Goal: Task Accomplishment & Management: Manage account settings

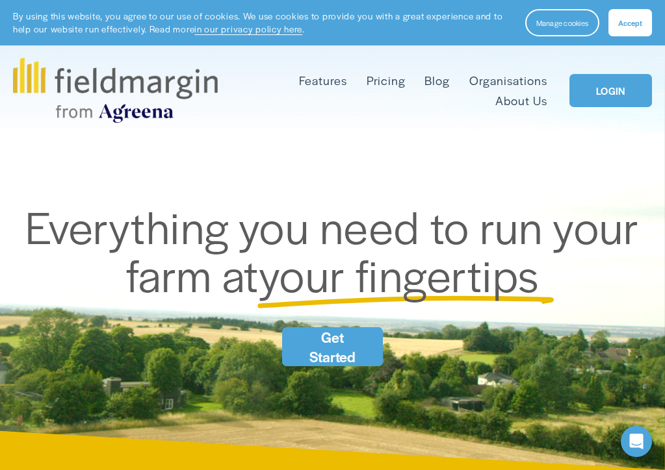
click at [359, 305] on span "Everything you need to run your farm at" at bounding box center [337, 250] width 624 height 110
click at [621, 56] on div "Skip to Content Features Mapping" at bounding box center [332, 90] width 665 height 90
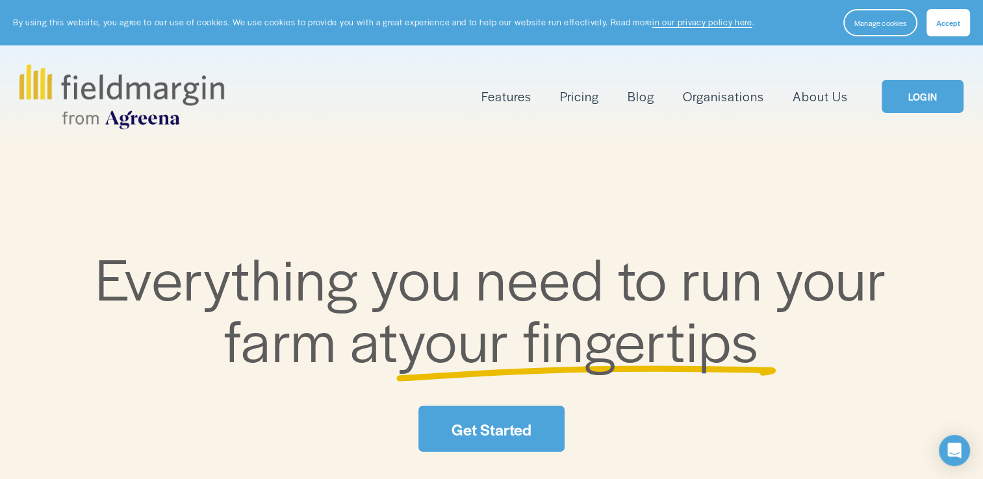
click at [664, 22] on span "Accept" at bounding box center [948, 23] width 24 height 10
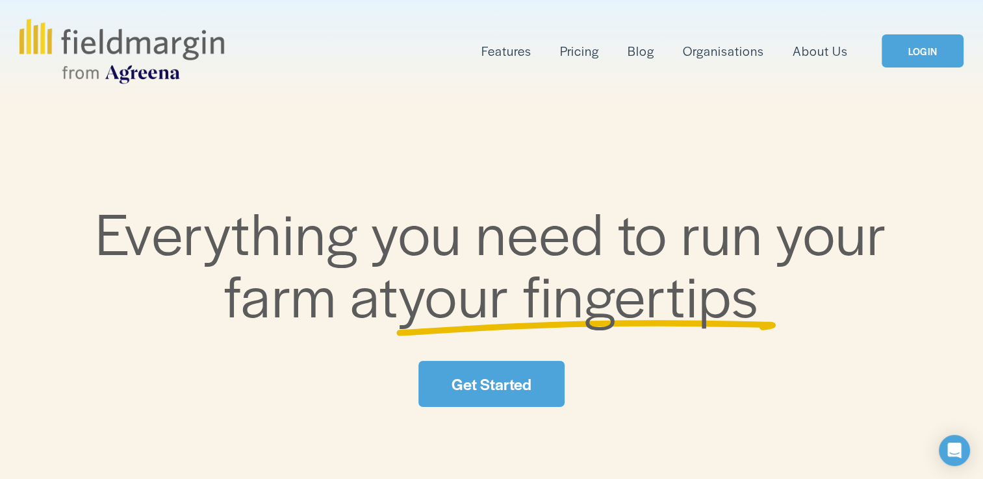
click at [497, 386] on link "Get Started" at bounding box center [491, 384] width 146 height 46
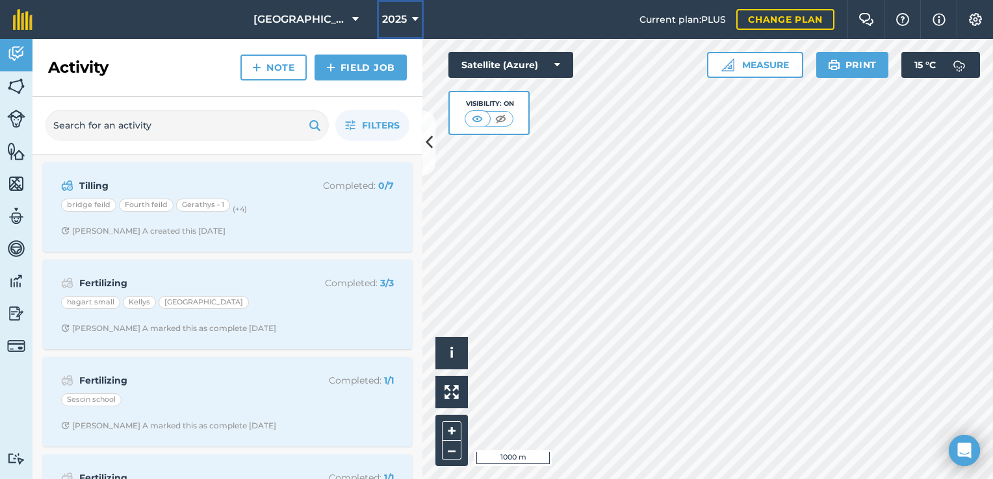
click at [412, 18] on icon at bounding box center [415, 20] width 6 height 16
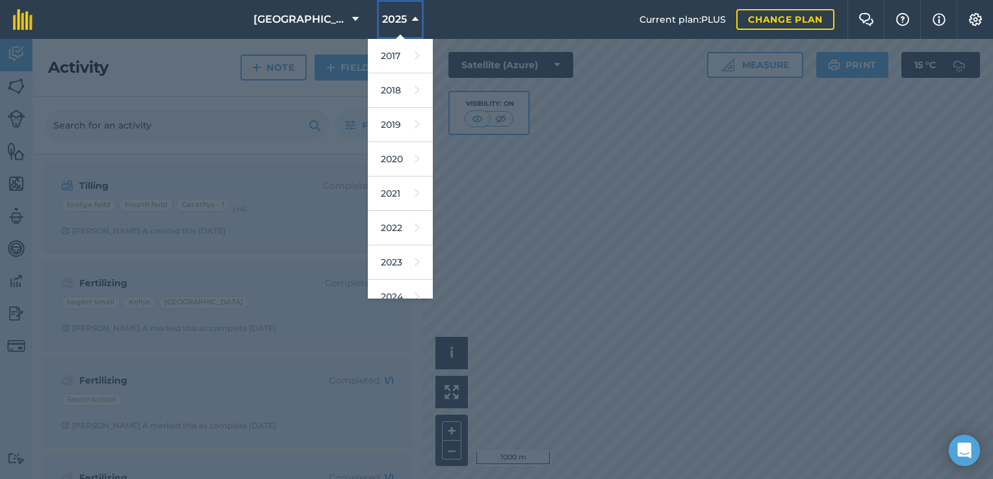
click at [412, 18] on icon at bounding box center [415, 20] width 6 height 16
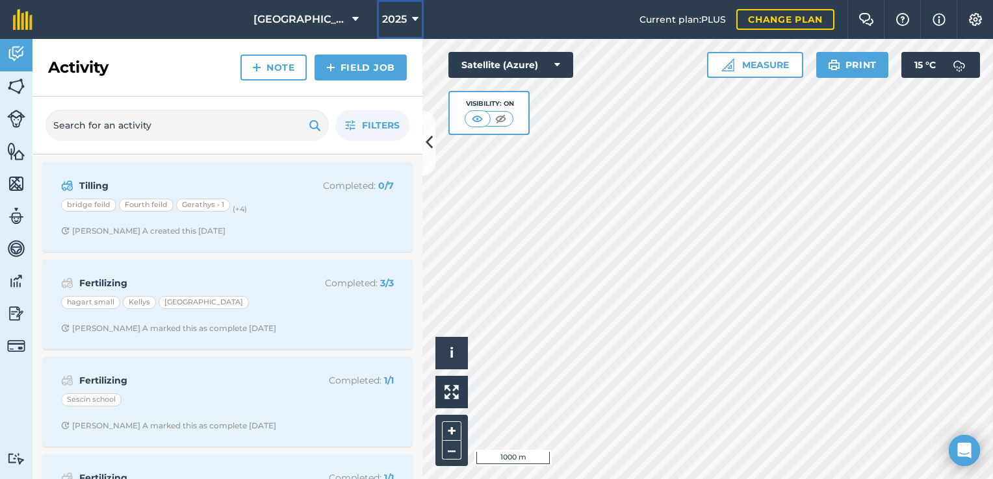
click at [412, 18] on icon at bounding box center [415, 20] width 6 height 16
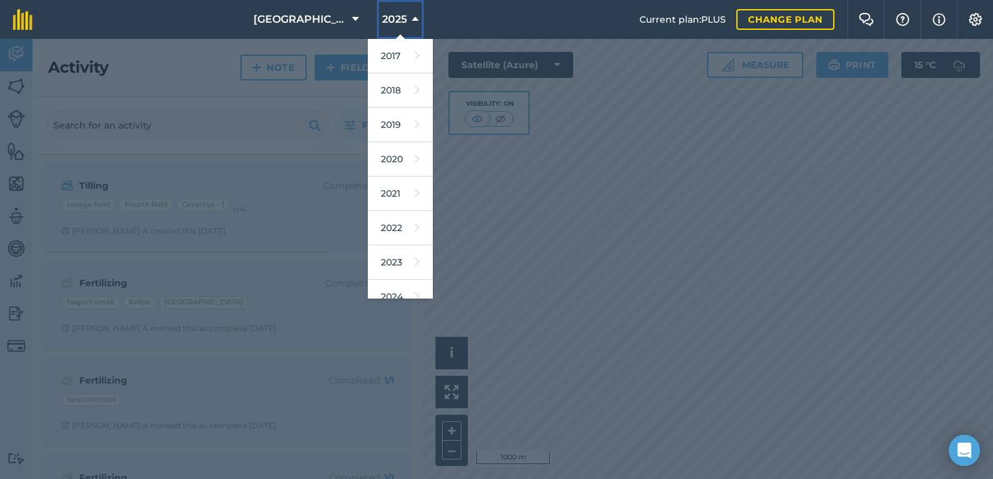
click at [412, 19] on icon at bounding box center [415, 20] width 6 height 16
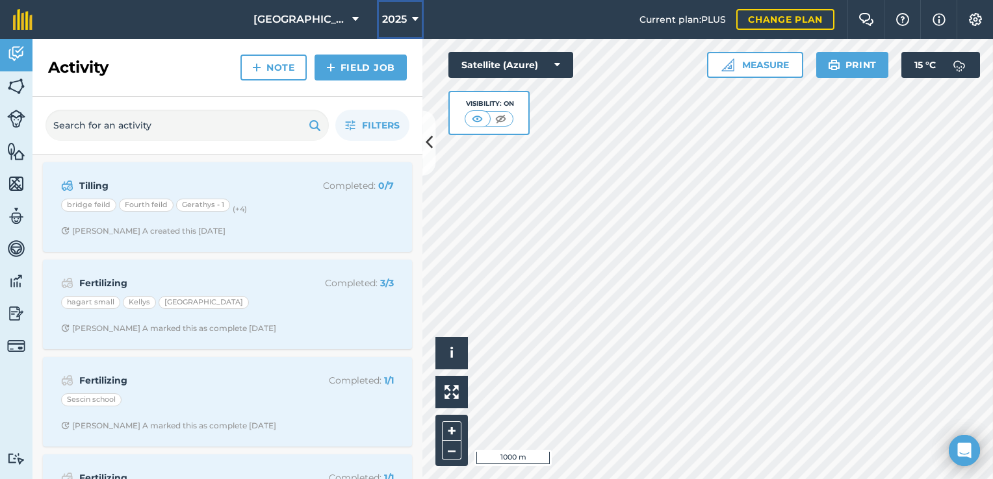
click at [412, 19] on icon at bounding box center [415, 20] width 6 height 16
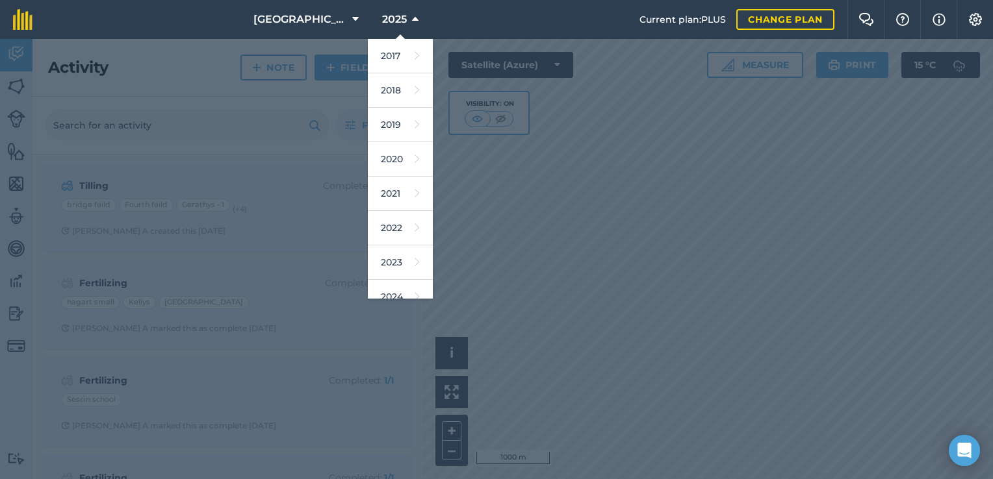
click at [348, 67] on div at bounding box center [496, 259] width 993 height 440
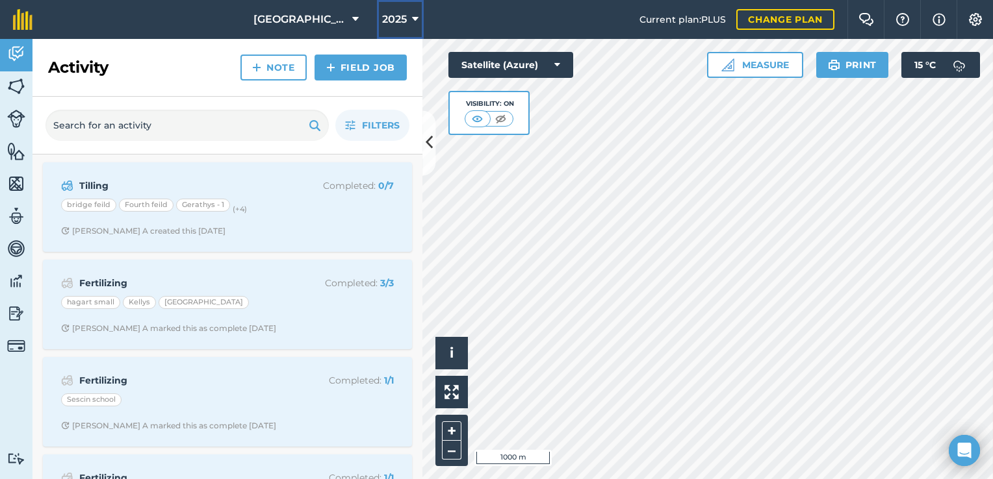
click at [400, 21] on button "2025" at bounding box center [400, 19] width 47 height 39
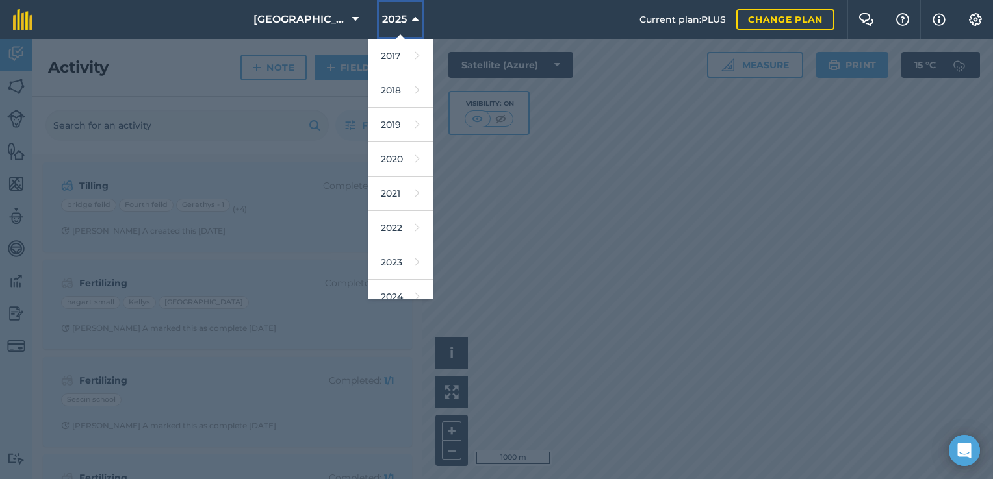
click at [382, 18] on span "2025" at bounding box center [394, 20] width 25 height 16
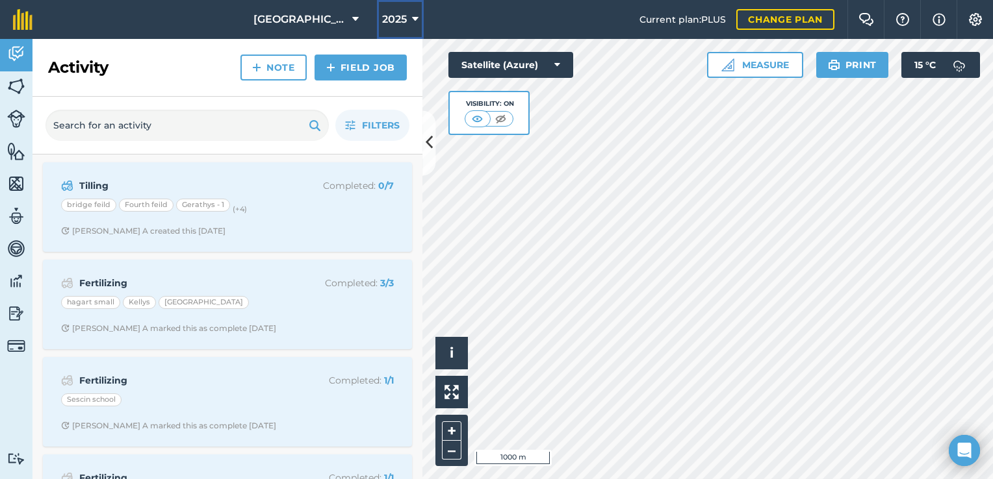
click at [412, 18] on icon at bounding box center [415, 20] width 6 height 16
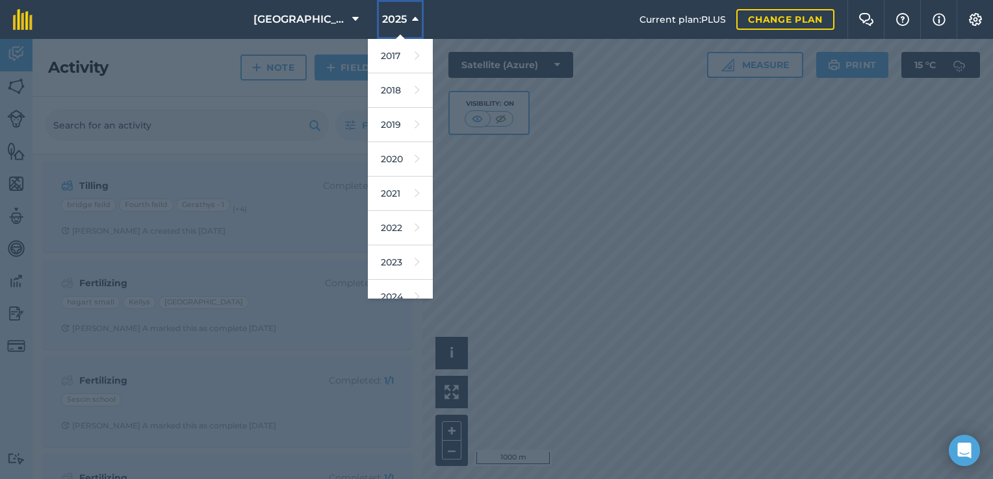
click at [412, 18] on icon at bounding box center [415, 20] width 6 height 16
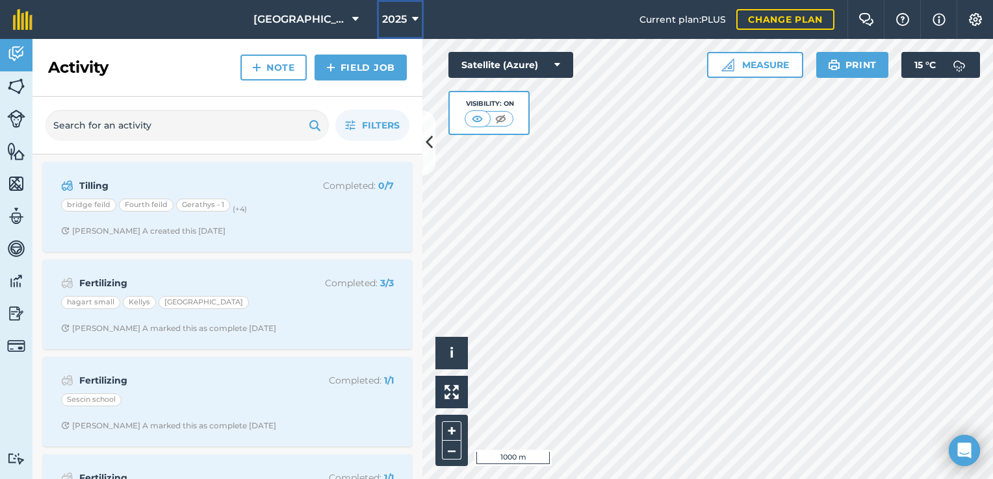
click at [399, 18] on button "2025" at bounding box center [400, 19] width 47 height 39
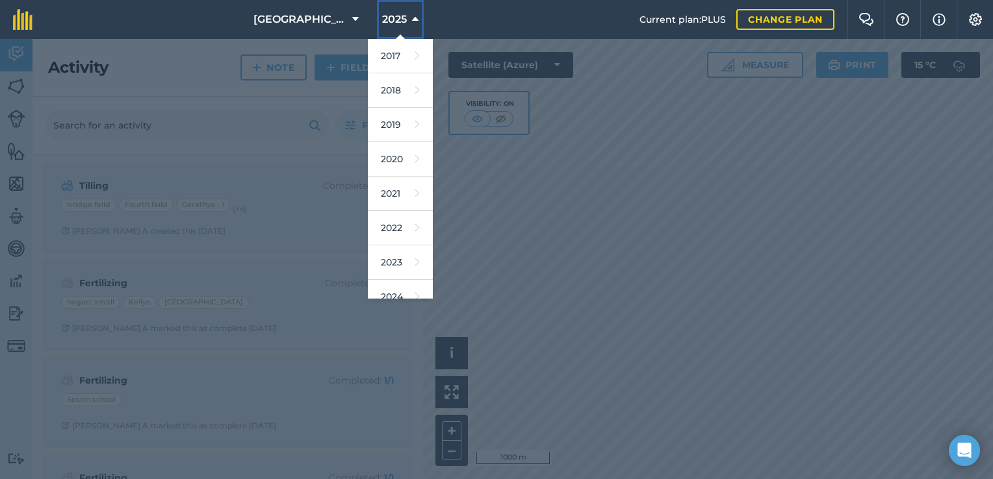
click at [388, 18] on span "2025" at bounding box center [394, 20] width 25 height 16
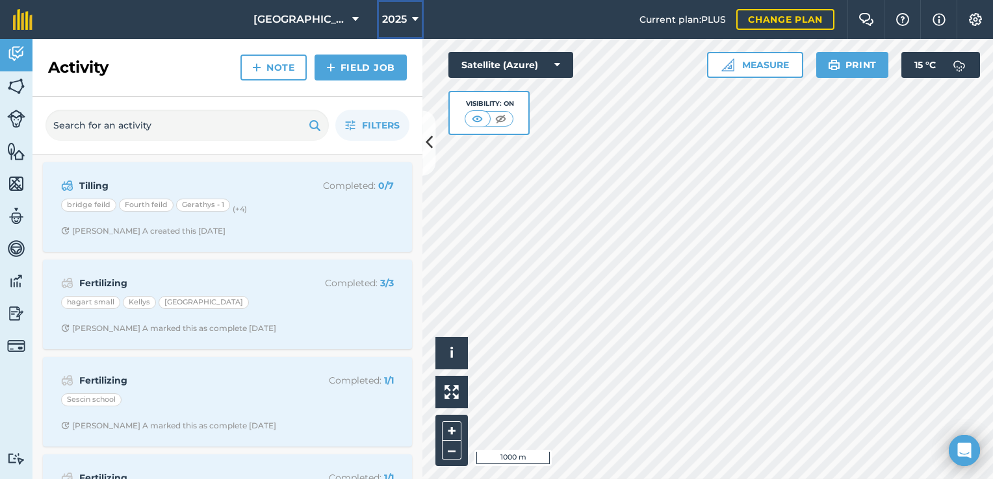
click at [388, 18] on span "2025" at bounding box center [394, 20] width 25 height 16
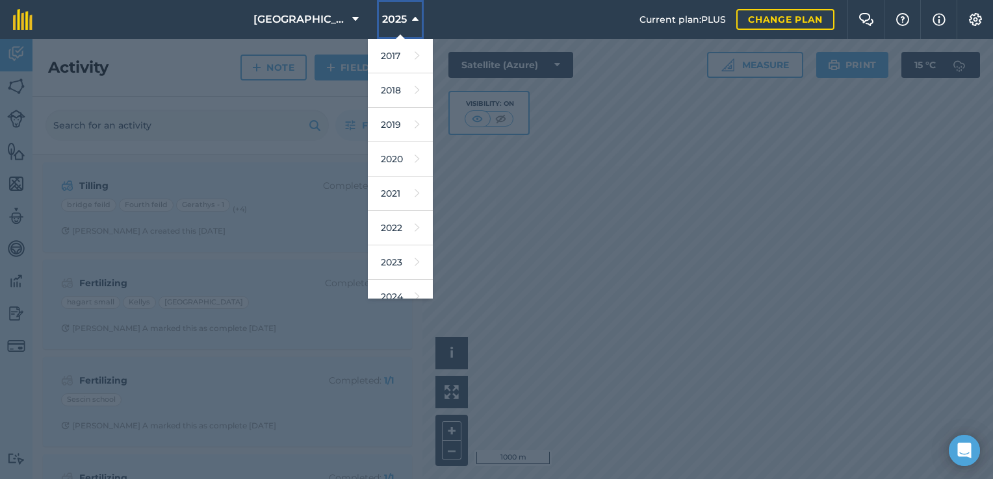
click at [388, 18] on span "2025" at bounding box center [394, 20] width 25 height 16
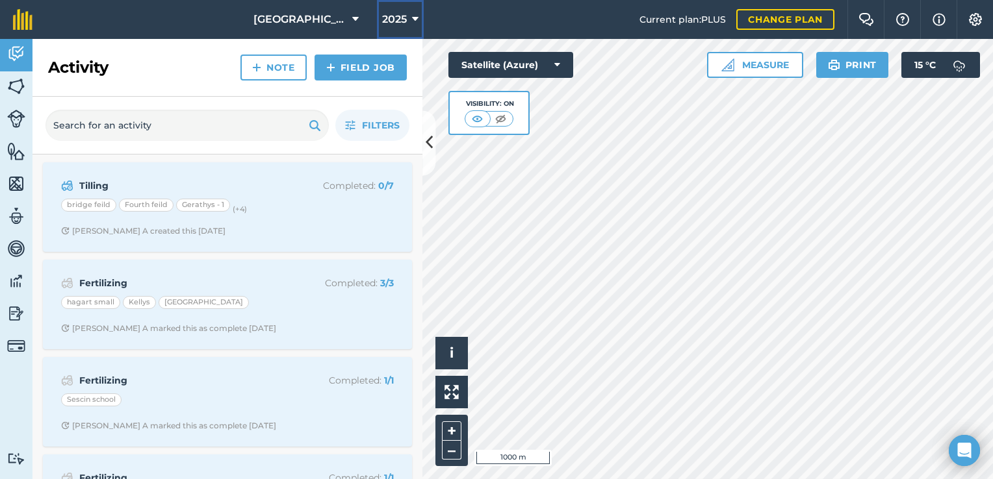
click at [388, 18] on span "2025" at bounding box center [394, 20] width 25 height 16
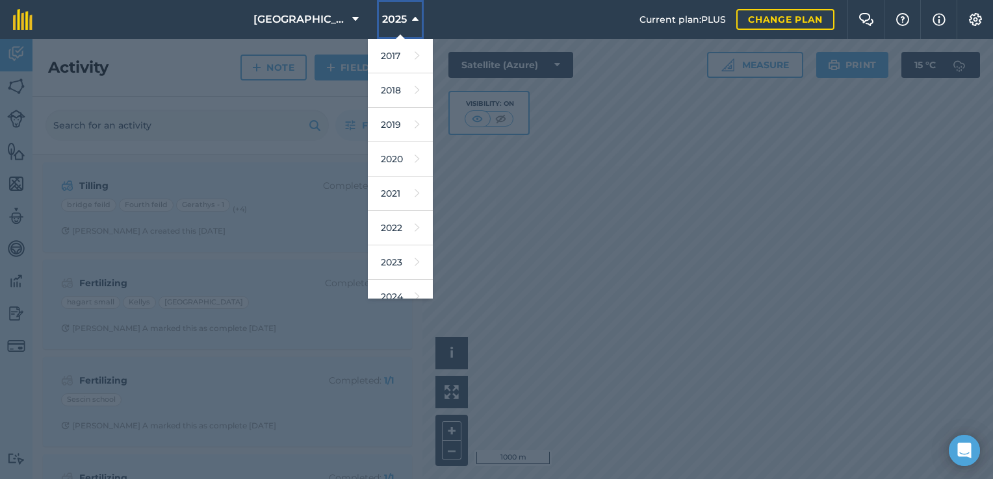
click at [400, 16] on button "2025" at bounding box center [400, 19] width 47 height 39
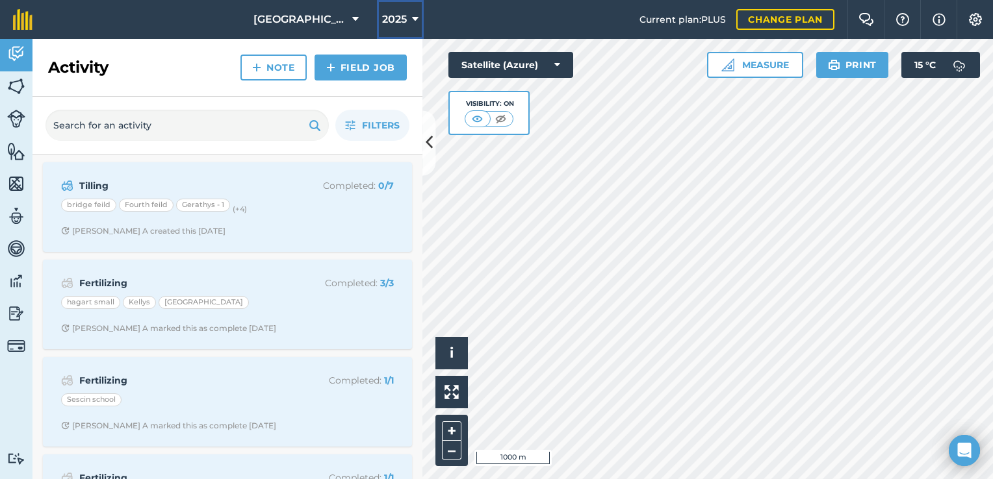
click at [400, 16] on button "2025" at bounding box center [400, 19] width 47 height 39
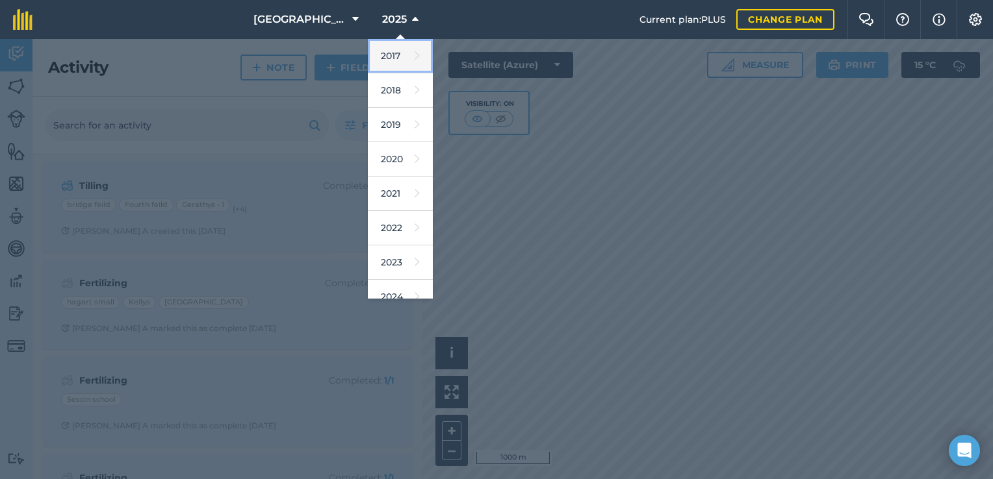
click at [379, 69] on link "2017" at bounding box center [400, 56] width 65 height 34
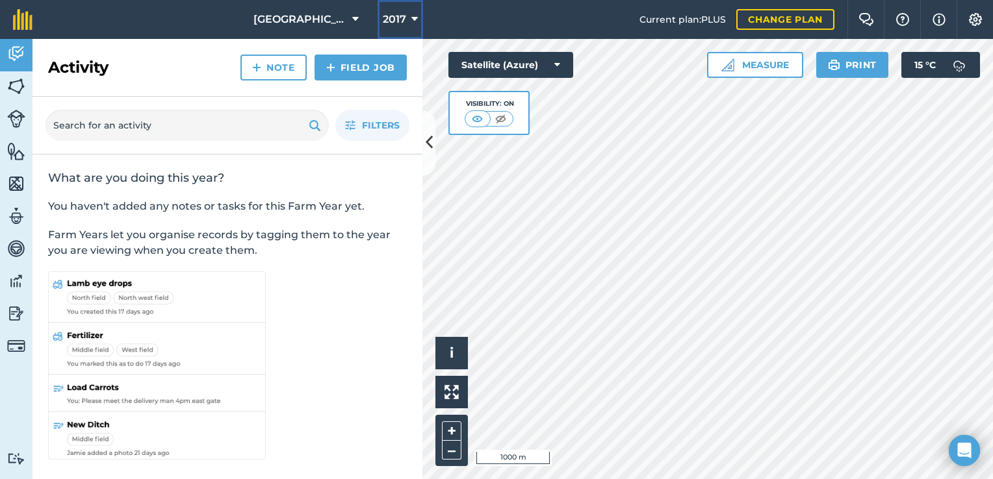
click at [411, 18] on icon at bounding box center [414, 20] width 6 height 16
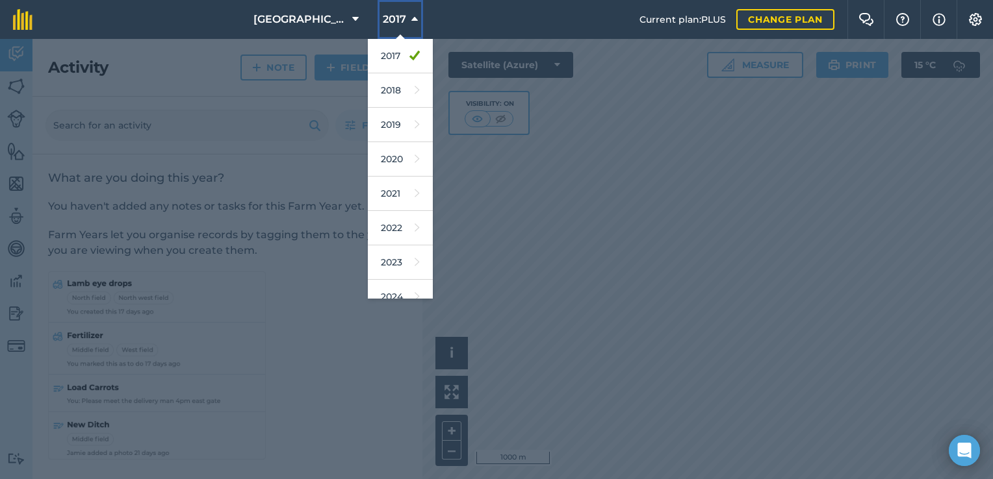
click at [411, 18] on icon at bounding box center [414, 20] width 6 height 16
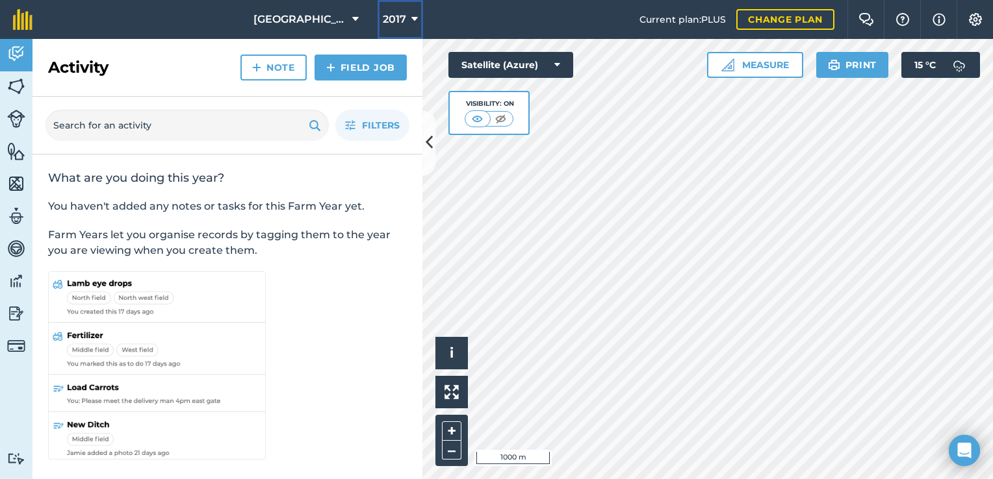
click at [411, 18] on icon at bounding box center [414, 20] width 6 height 16
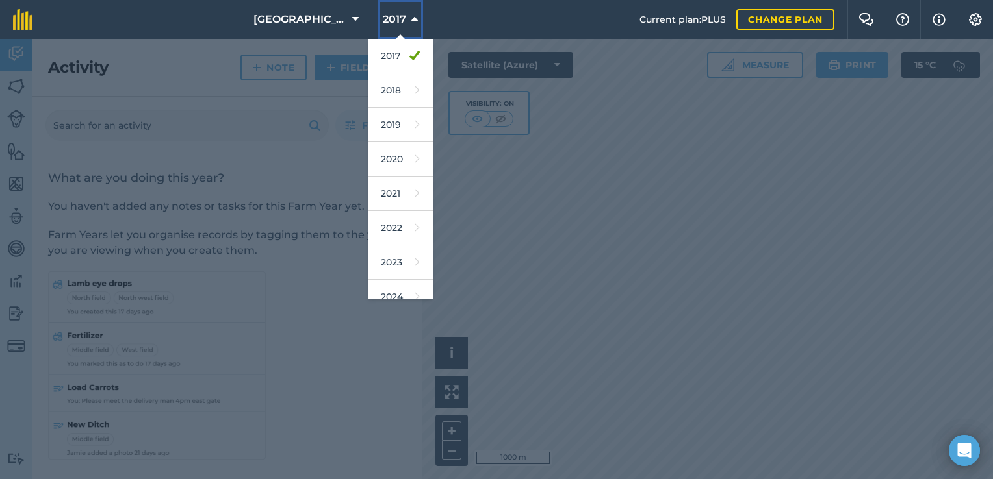
click at [411, 21] on icon at bounding box center [414, 20] width 6 height 16
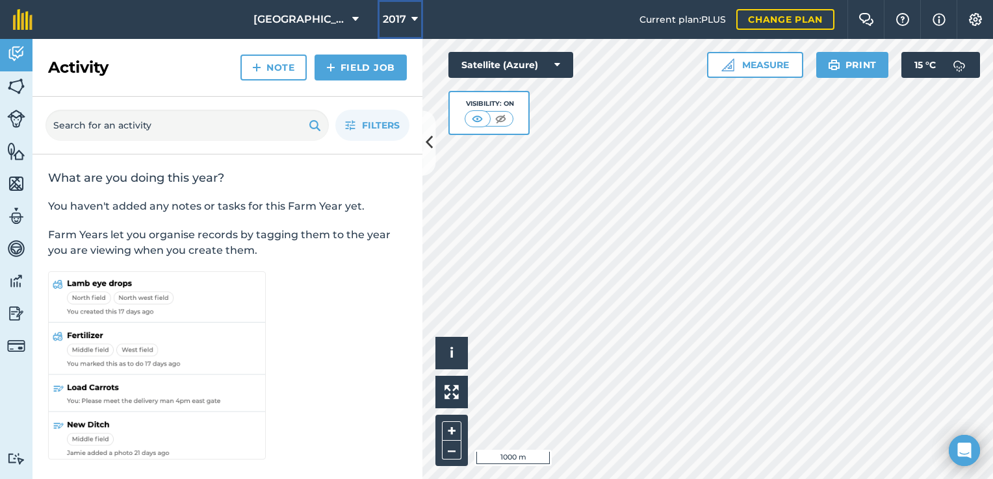
click at [411, 19] on icon at bounding box center [414, 20] width 6 height 16
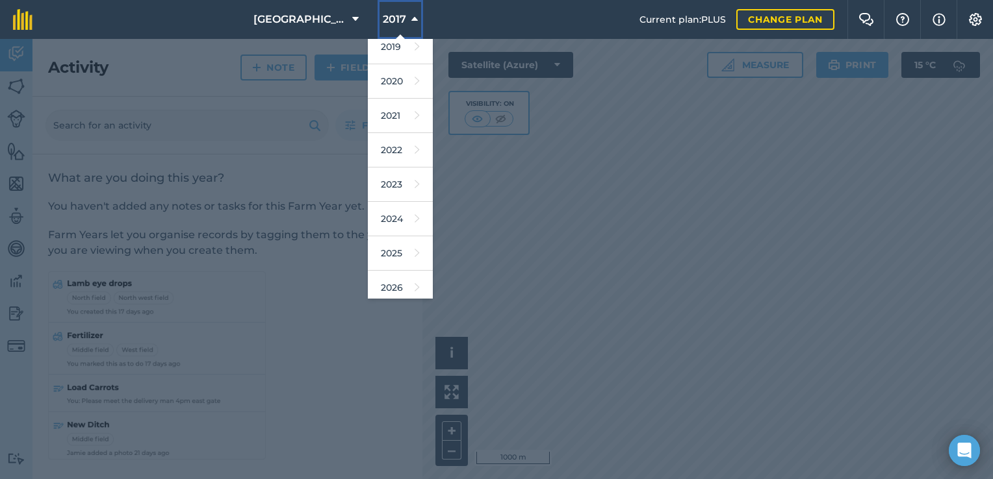
scroll to position [104, 0]
click at [378, 259] on link "2026" at bounding box center [400, 262] width 65 height 34
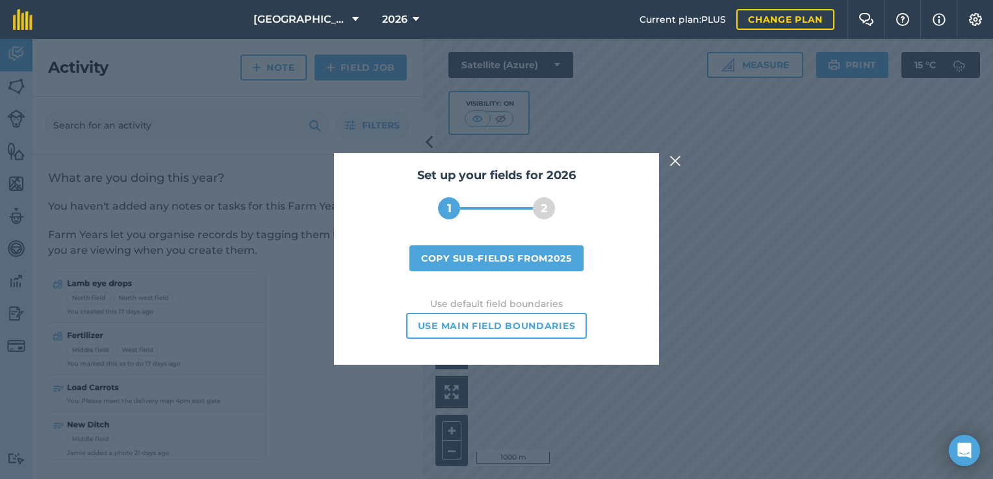
click at [539, 214] on div "2" at bounding box center [544, 208] width 22 height 22
click at [511, 324] on button "Use main field boundaries" at bounding box center [496, 326] width 181 height 26
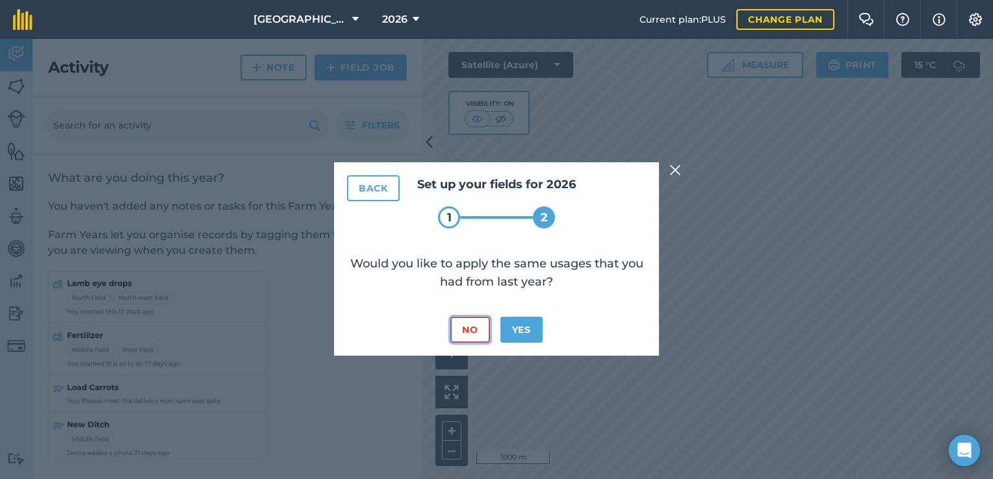
click at [468, 329] on button "No" at bounding box center [469, 330] width 39 height 26
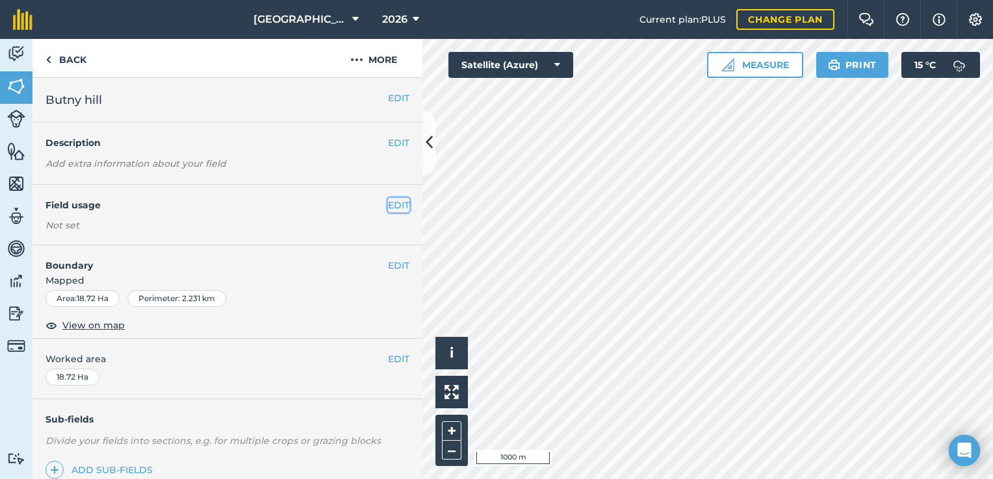
click at [388, 207] on button "EDIT" at bounding box center [398, 205] width 21 height 14
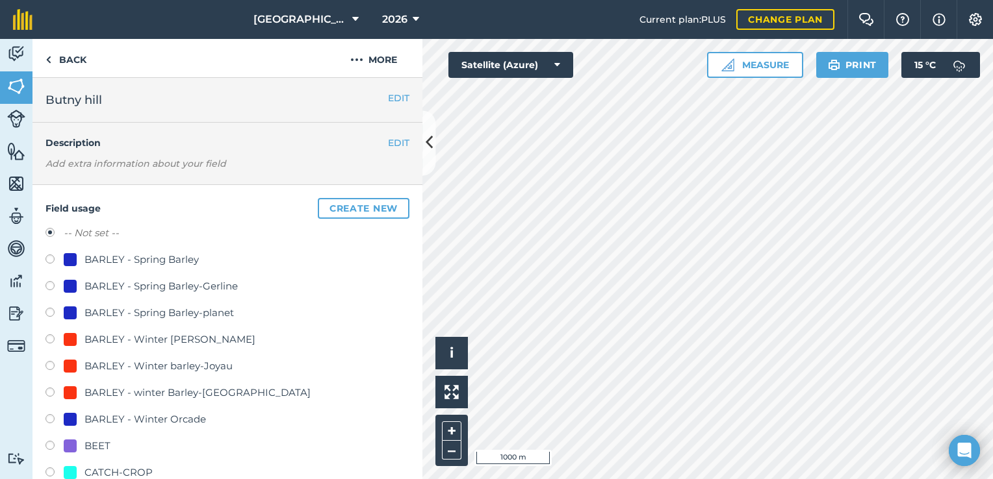
click at [161, 309] on div "BARLEY - Spring Barley-planet" at bounding box center [158, 313] width 149 height 16
radio input "true"
radio input "false"
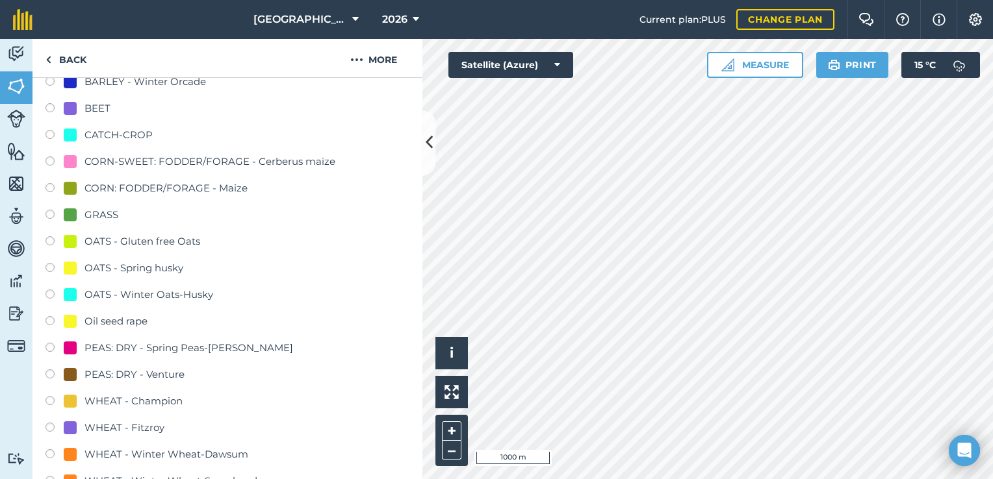
scroll to position [346, 0]
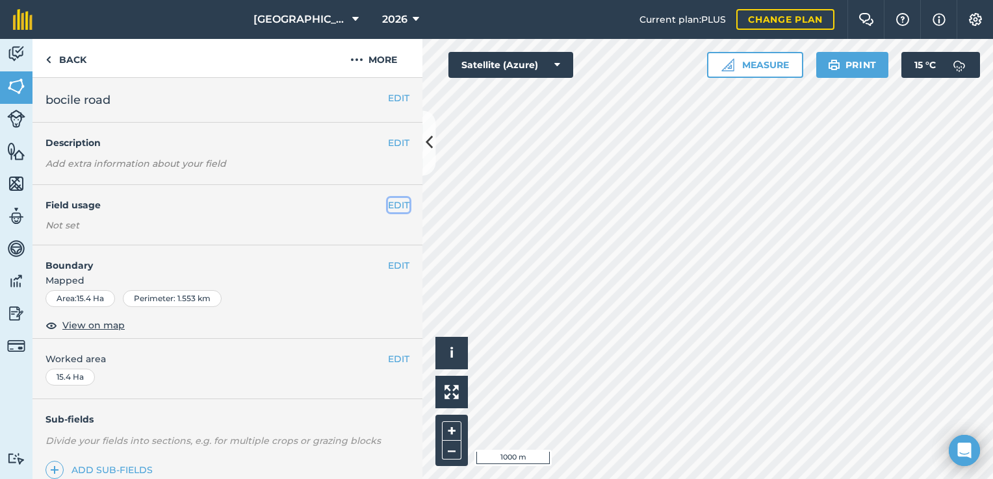
click at [388, 204] on button "EDIT" at bounding box center [398, 205] width 21 height 14
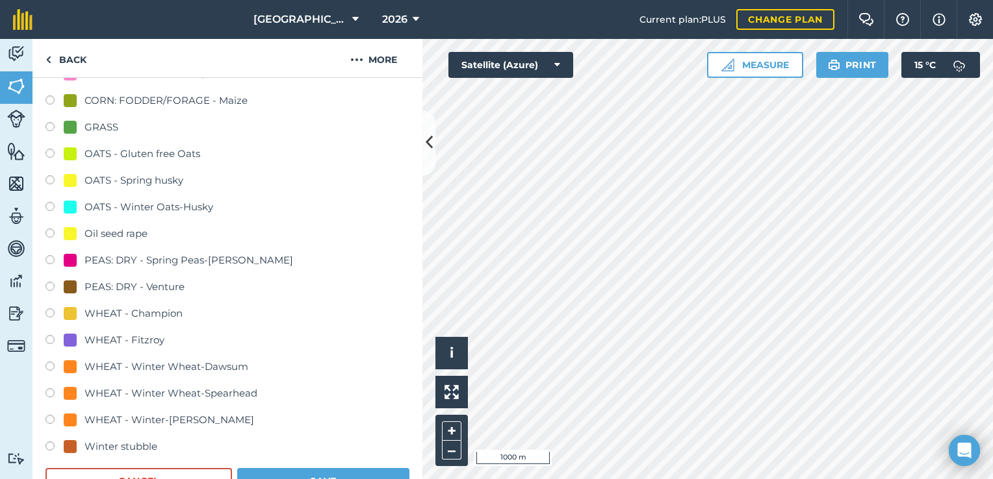
scroll to position [433, 0]
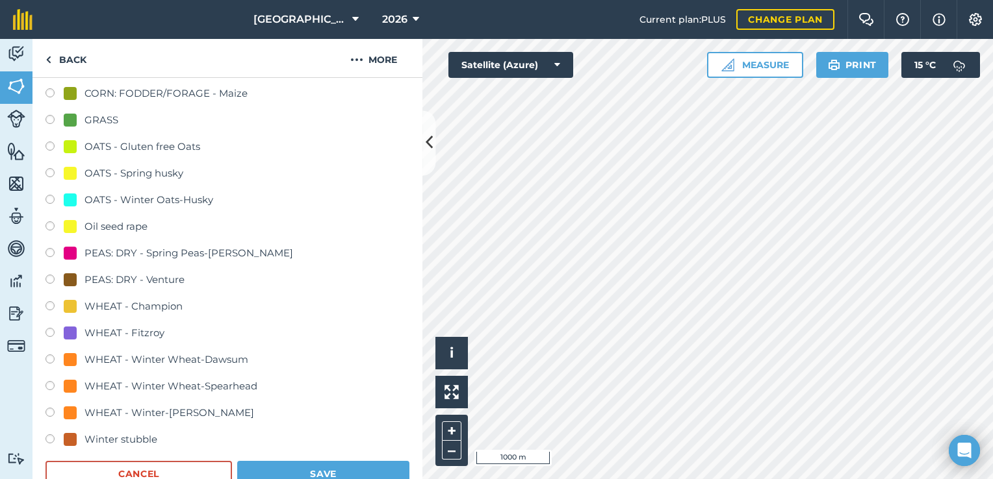
click at [110, 308] on div "WHEAT - Champion" at bounding box center [133, 307] width 98 height 16
radio input "true"
radio input "false"
click at [275, 468] on button "Save" at bounding box center [323, 474] width 172 height 26
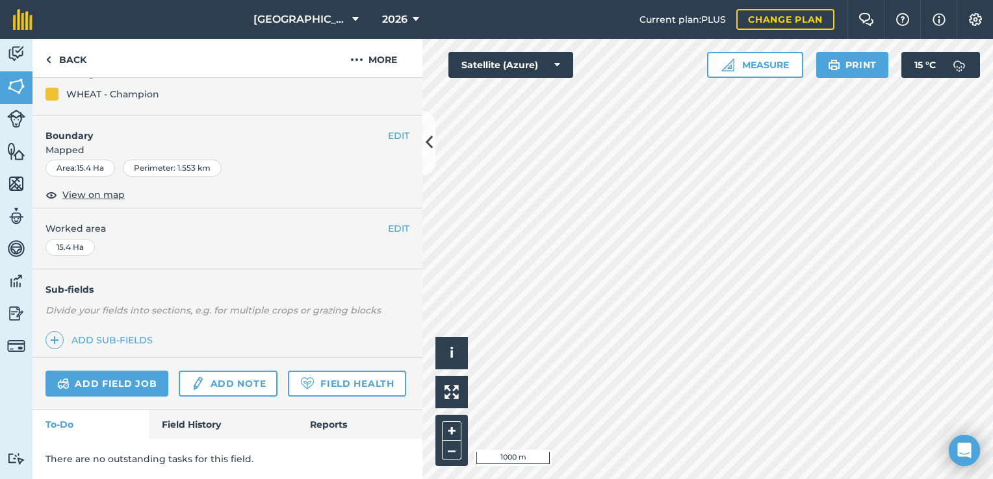
scroll to position [166, 0]
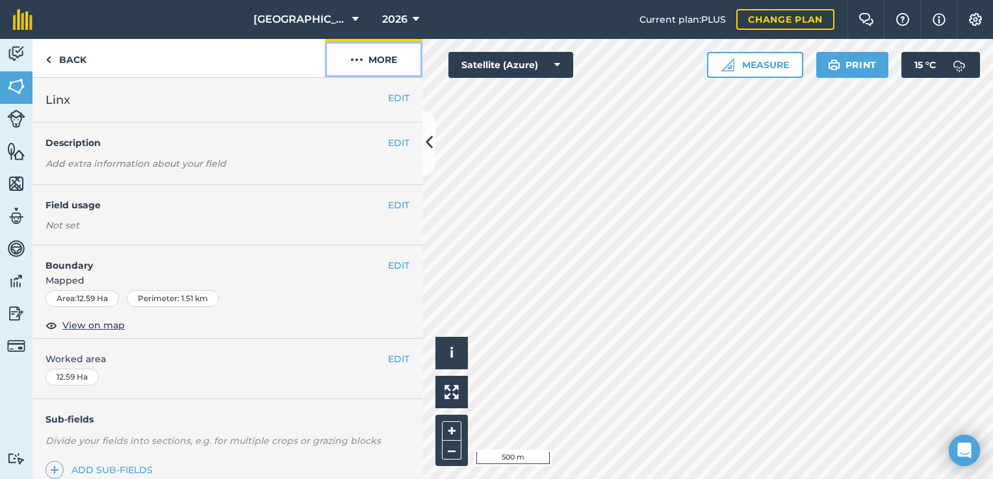
click at [383, 58] on button "More" at bounding box center [373, 58] width 97 height 38
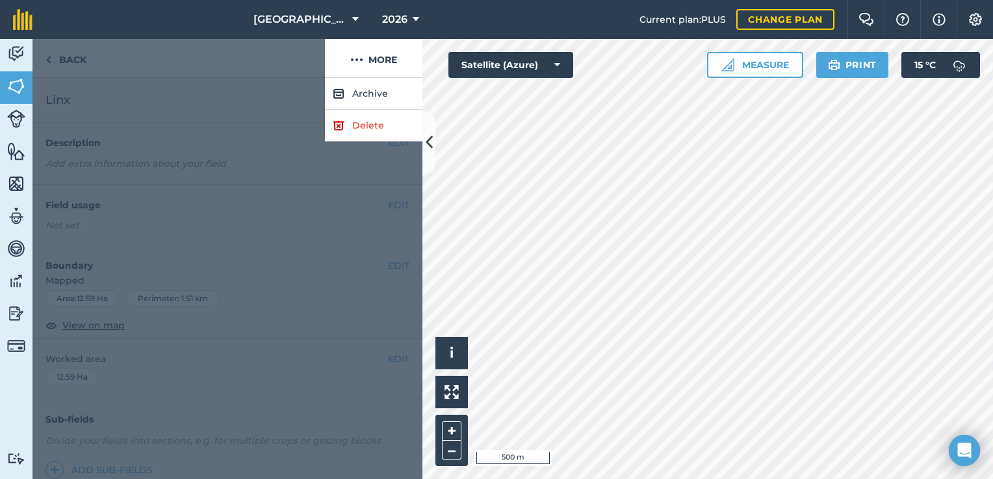
click at [75, 57] on div at bounding box center [178, 58] width 292 height 39
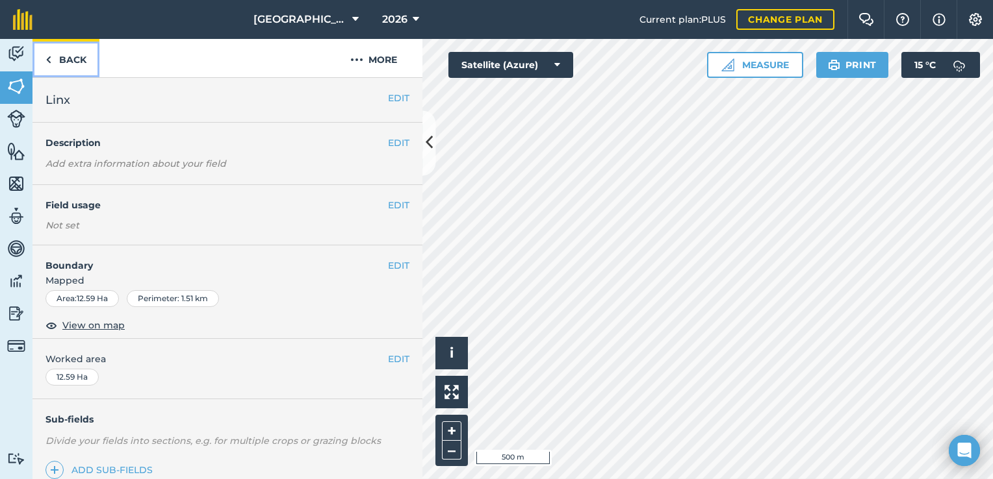
click at [75, 57] on link "Back" at bounding box center [65, 58] width 67 height 38
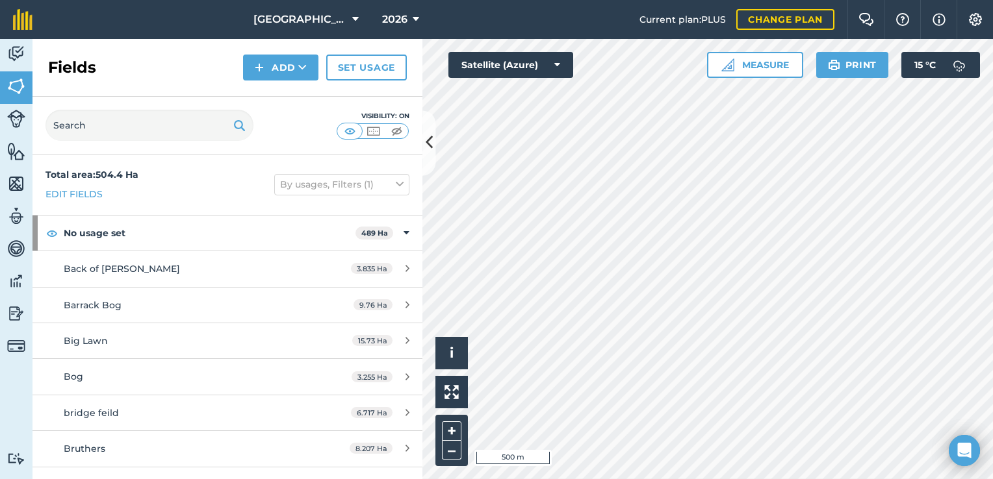
click at [60, 58] on h2 "Fields" at bounding box center [72, 67] width 48 height 21
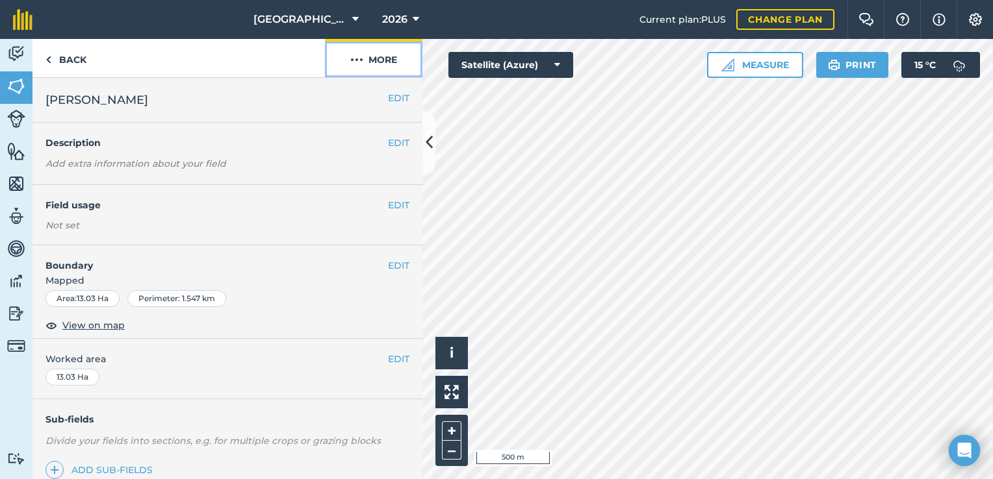
click at [374, 56] on button "More" at bounding box center [373, 58] width 97 height 38
click at [388, 208] on button "EDIT" at bounding box center [398, 205] width 21 height 14
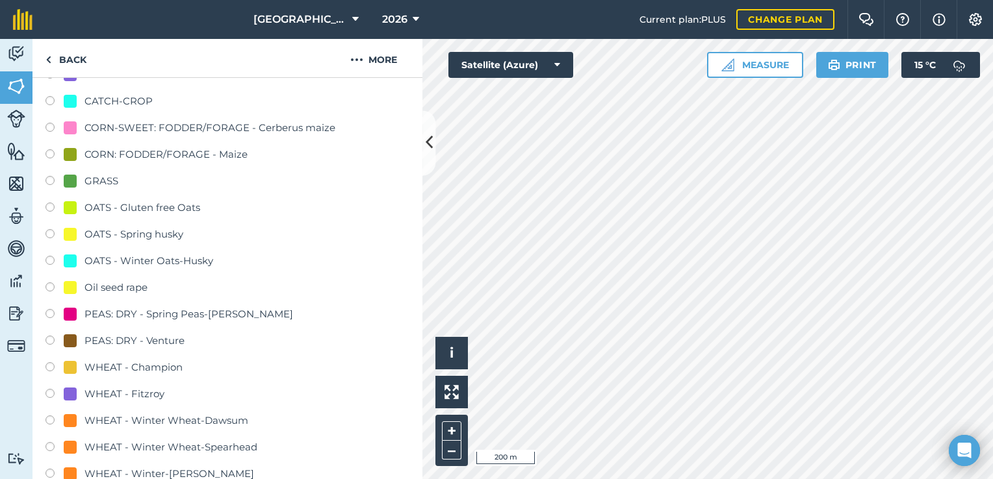
scroll to position [485, 0]
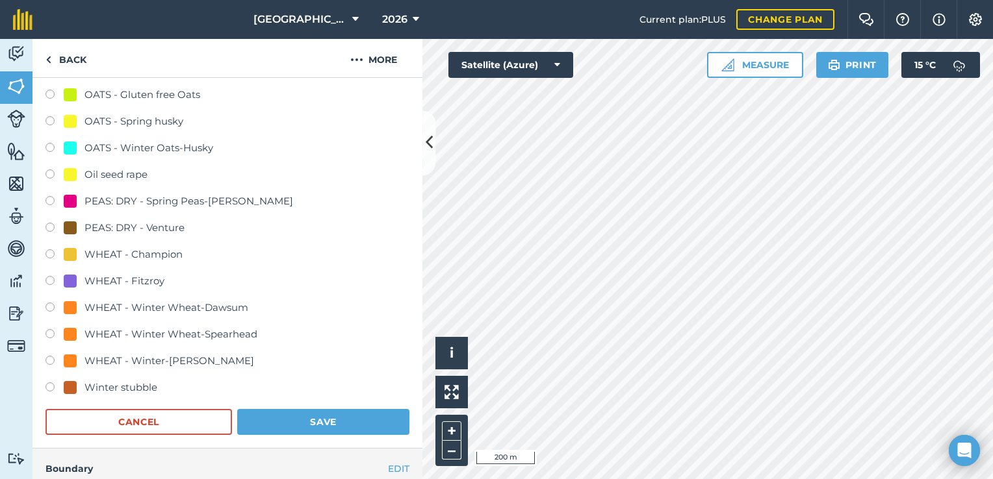
click at [108, 278] on div "WHEAT - Fitzroy" at bounding box center [124, 281] width 80 height 16
radio input "true"
radio input "false"
click at [291, 414] on button "Save" at bounding box center [323, 422] width 172 height 26
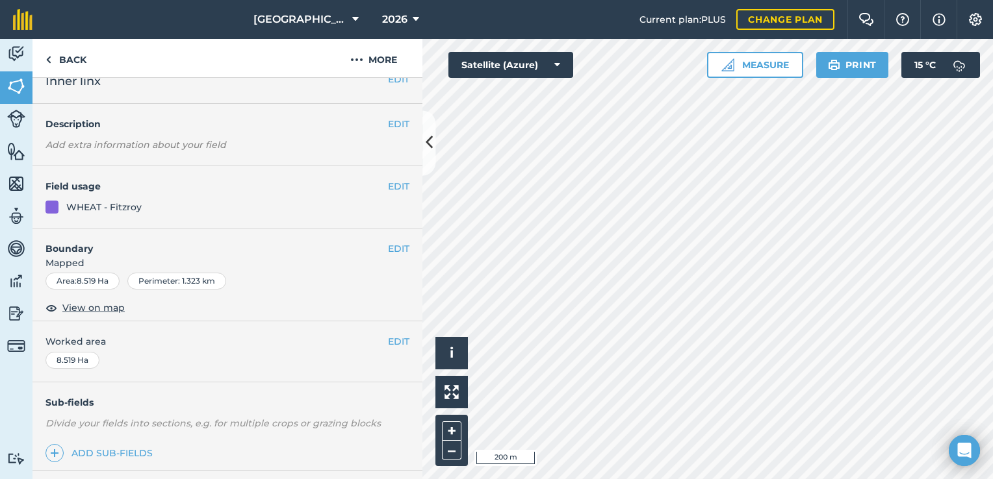
scroll to position [0, 0]
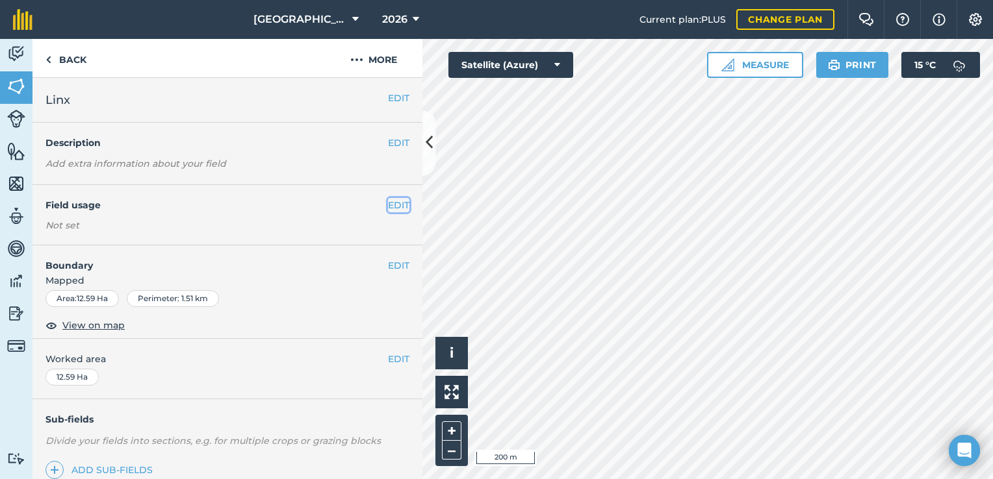
click at [388, 207] on button "EDIT" at bounding box center [398, 205] width 21 height 14
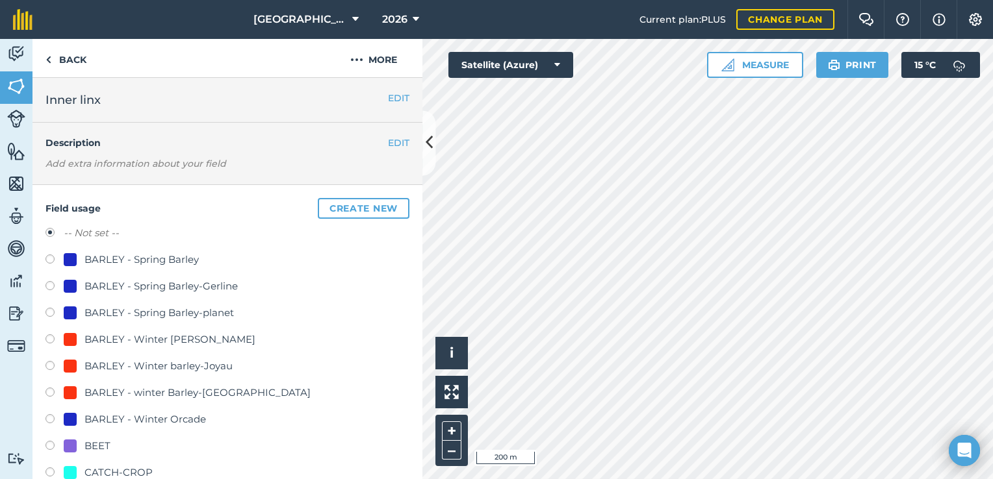
click at [196, 311] on div "BARLEY - Spring Barley-planet" at bounding box center [158, 313] width 149 height 16
radio input "true"
radio input "false"
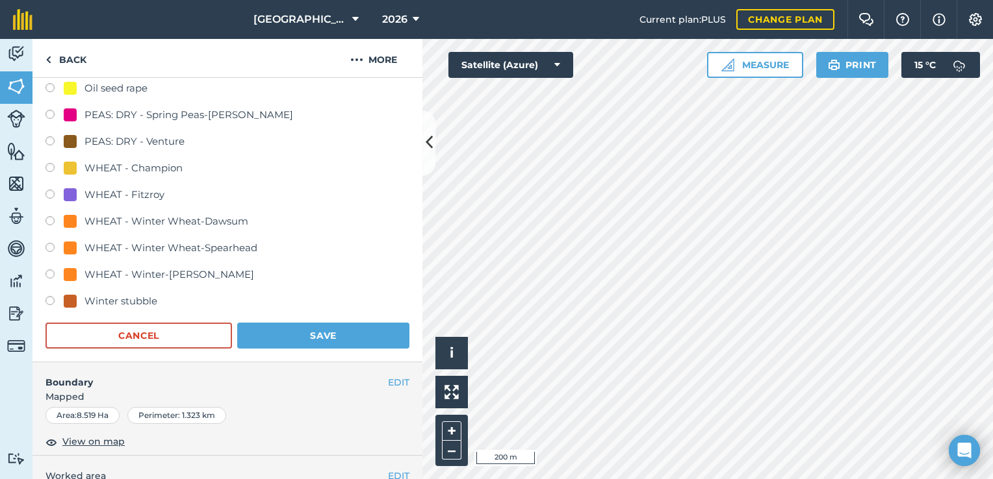
scroll to position [579, 0]
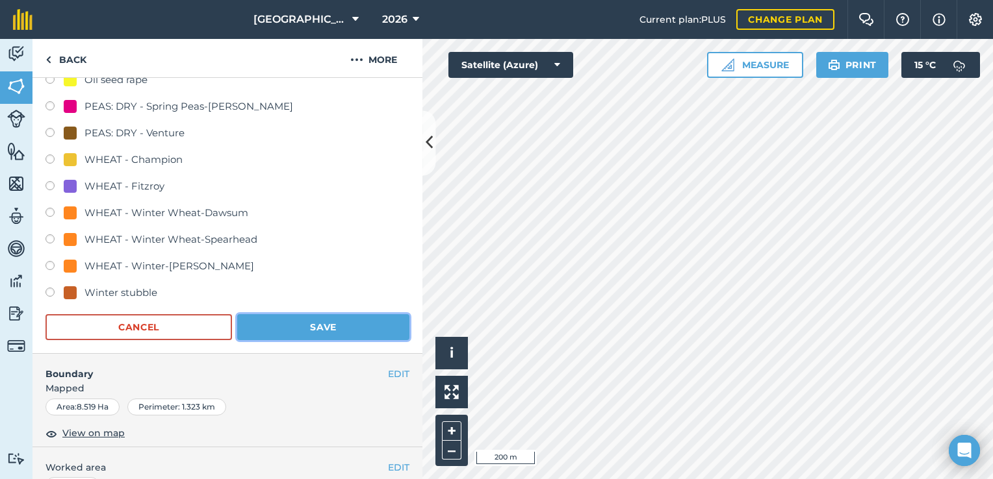
click at [311, 325] on button "Save" at bounding box center [323, 327] width 172 height 26
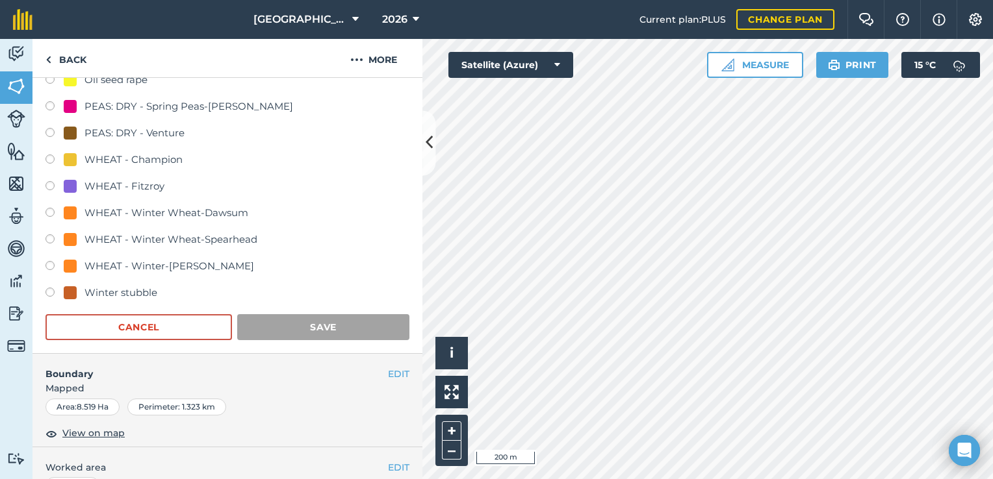
scroll to position [166, 0]
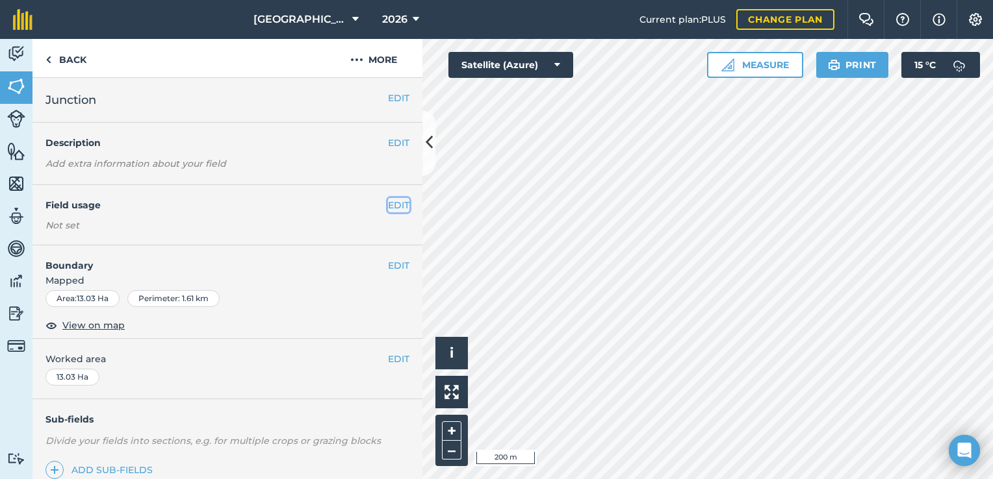
click at [388, 208] on button "EDIT" at bounding box center [398, 205] width 21 height 14
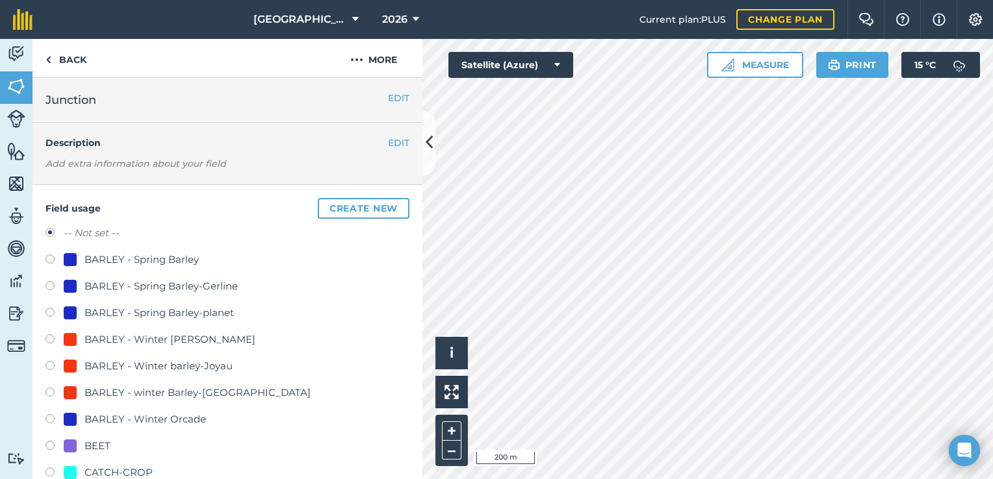
click at [117, 311] on div "BARLEY - Spring Barley-planet" at bounding box center [158, 313] width 149 height 16
radio input "true"
radio input "false"
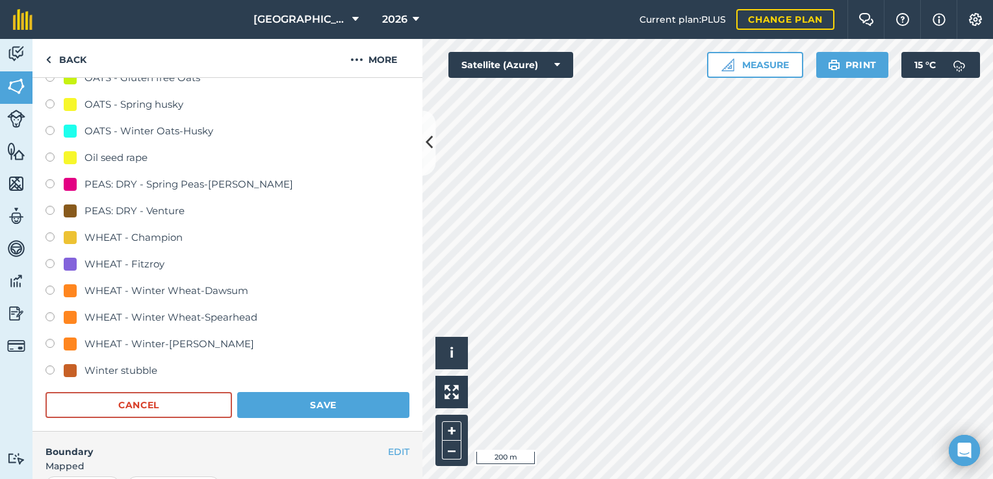
scroll to position [597, 0]
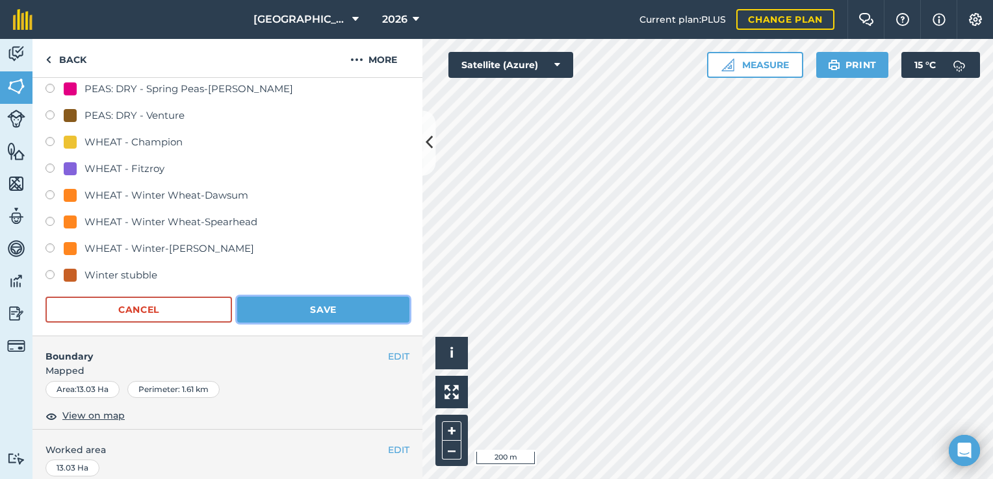
click at [309, 311] on button "Save" at bounding box center [323, 310] width 172 height 26
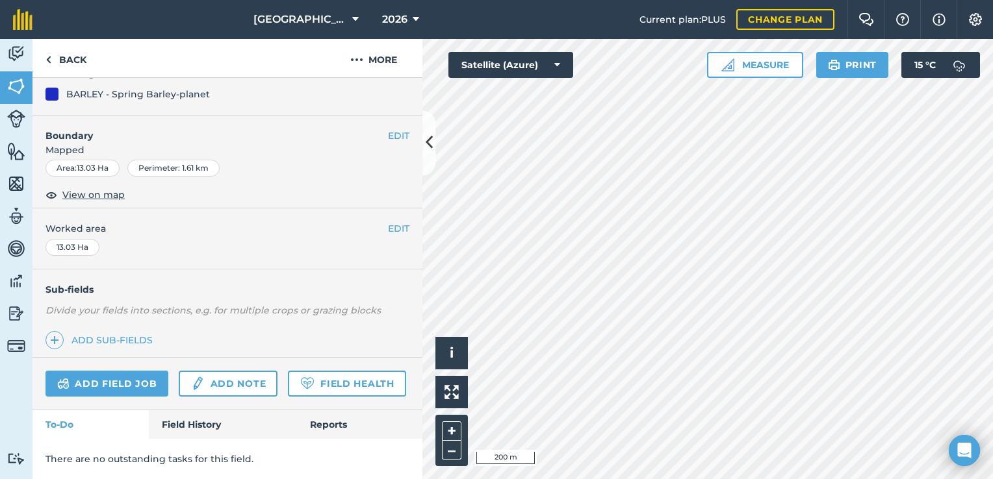
scroll to position [166, 0]
click at [929, 479] on html "Gotham Farm 2026 Current plan : PLUS Change plan Farm Chat Help Info Settings G…" at bounding box center [496, 239] width 993 height 479
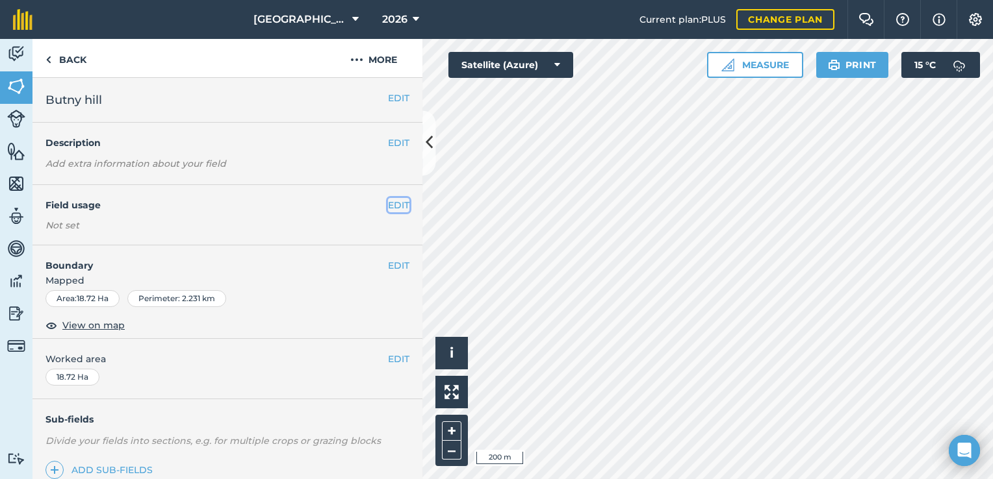
click at [388, 207] on button "EDIT" at bounding box center [398, 205] width 21 height 14
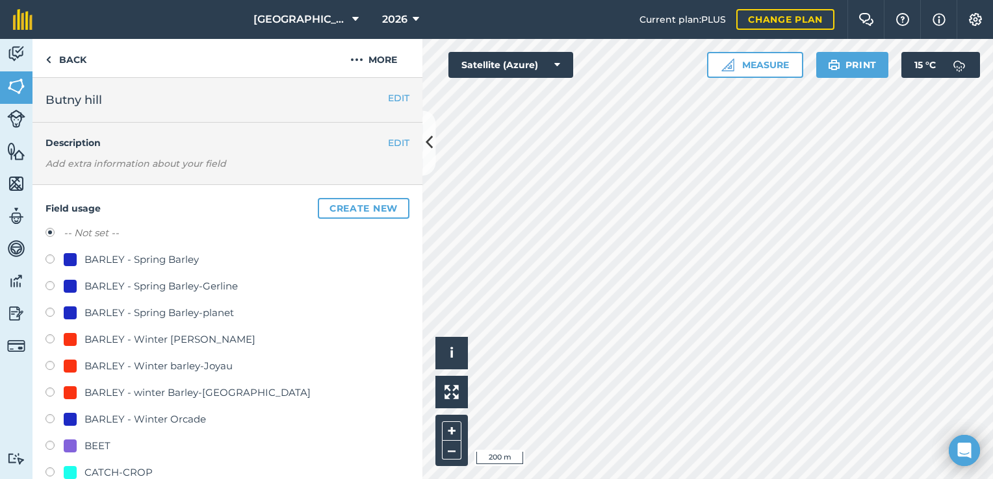
click at [179, 313] on div "BARLEY - Spring Barley-planet" at bounding box center [158, 313] width 149 height 16
radio input "true"
radio input "false"
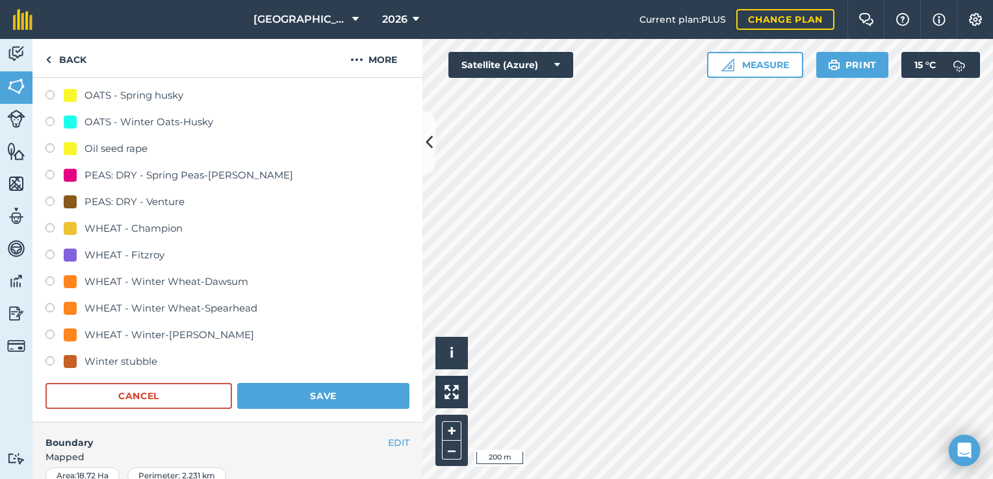
scroll to position [588, 0]
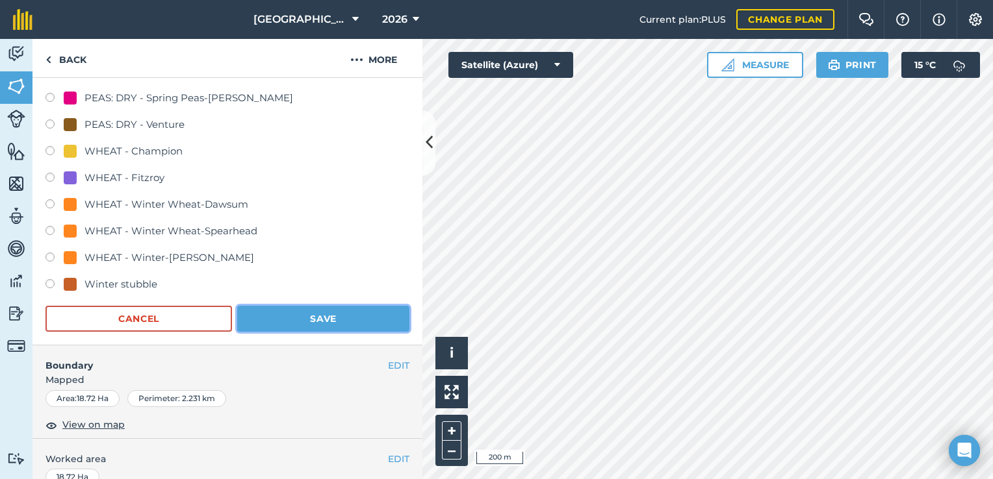
click at [327, 319] on button "Save" at bounding box center [323, 319] width 172 height 26
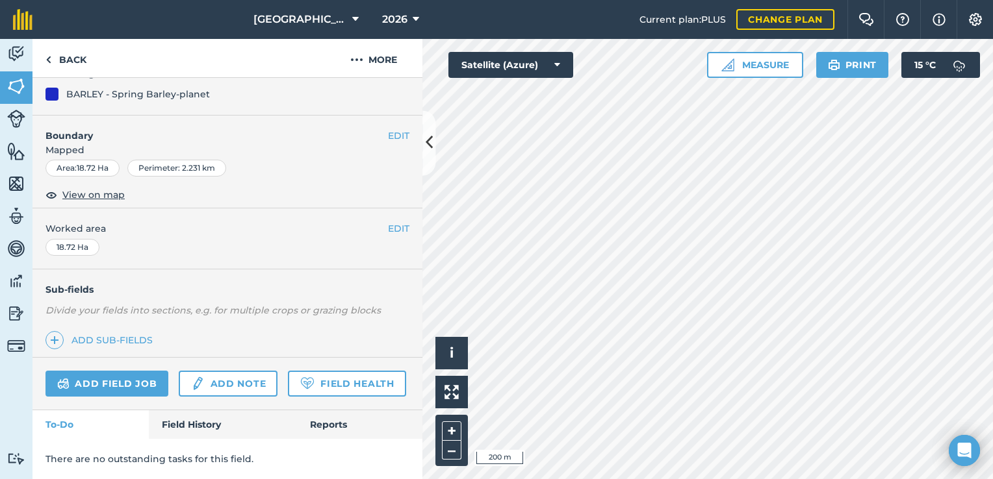
scroll to position [166, 0]
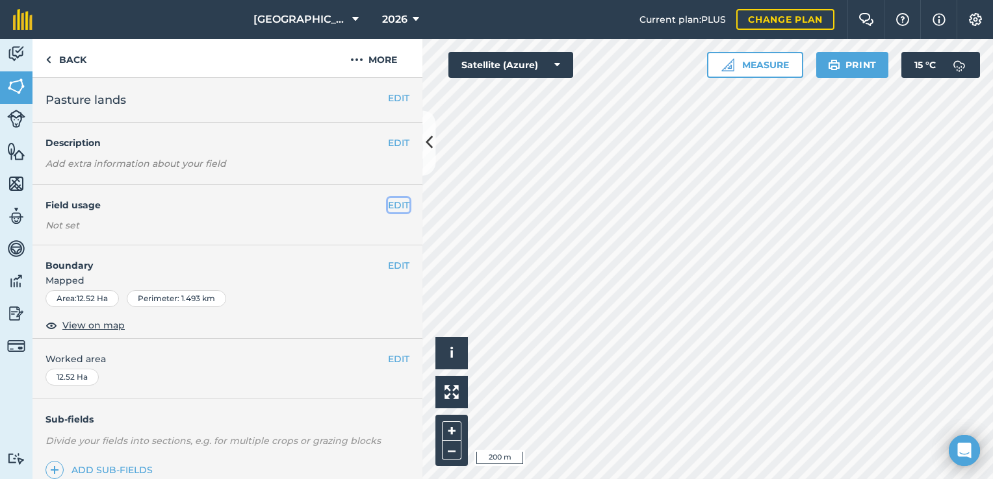
click at [388, 207] on button "EDIT" at bounding box center [398, 205] width 21 height 14
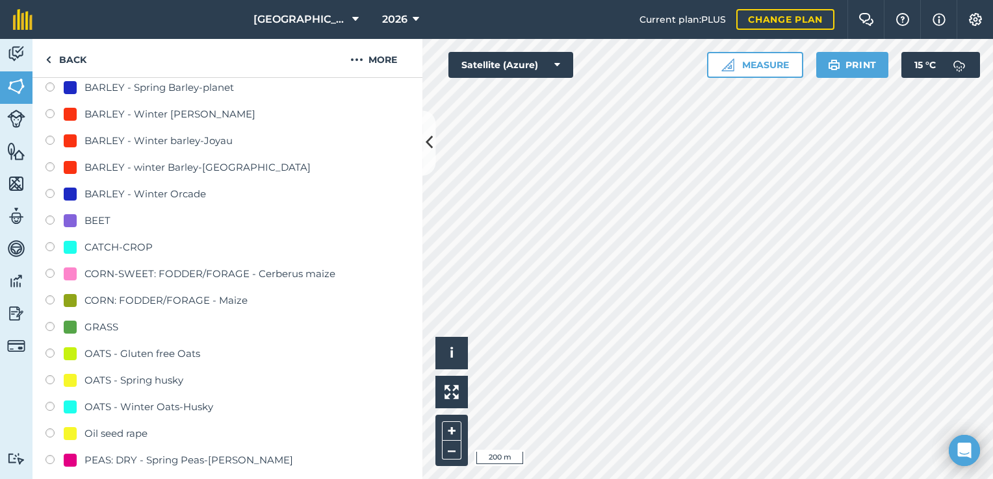
scroll to position [299, 0]
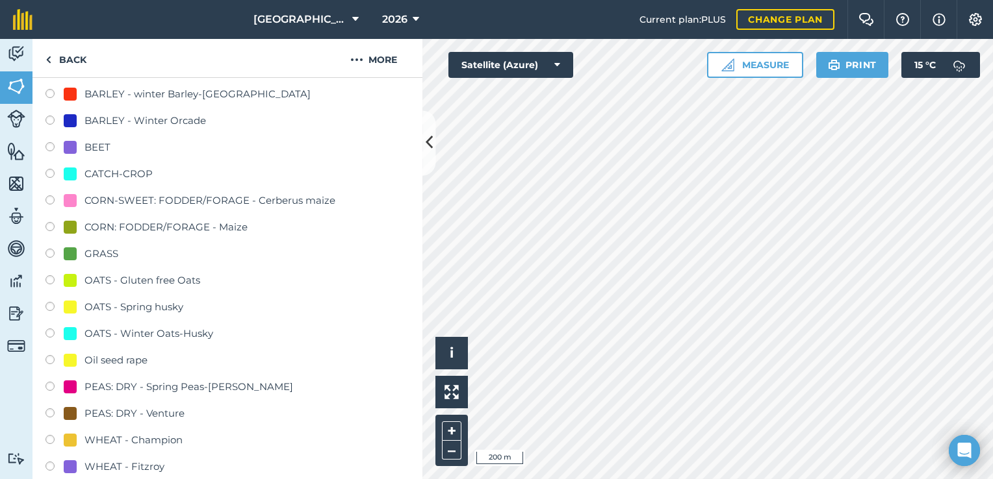
click at [124, 360] on div "Oil seed rape" at bounding box center [115, 361] width 63 height 16
radio input "true"
radio input "false"
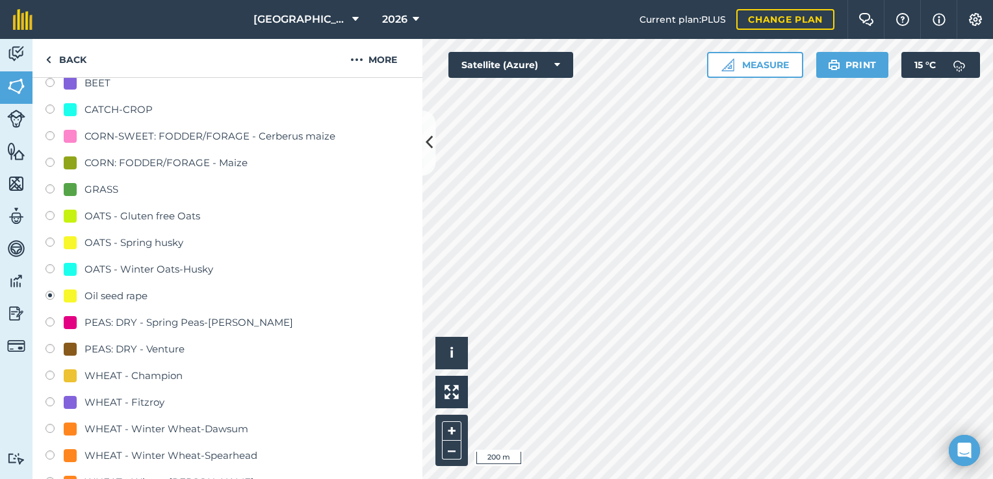
scroll to position [424, 0]
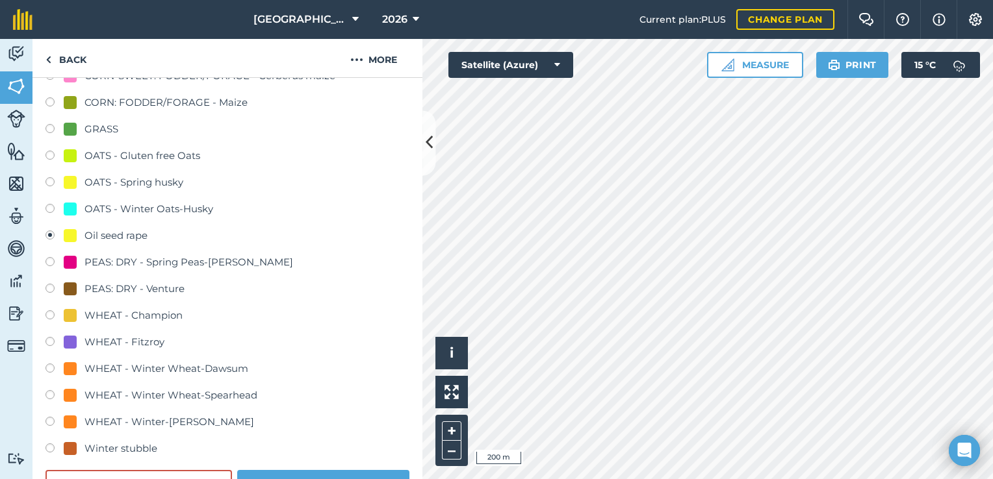
click at [52, 313] on label at bounding box center [54, 317] width 18 height 13
radio input "true"
radio input "false"
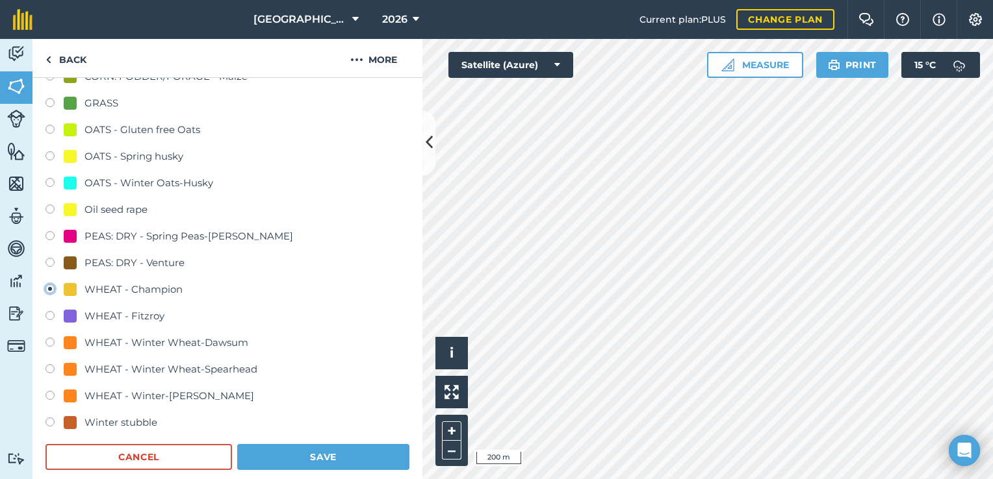
scroll to position [467, 0]
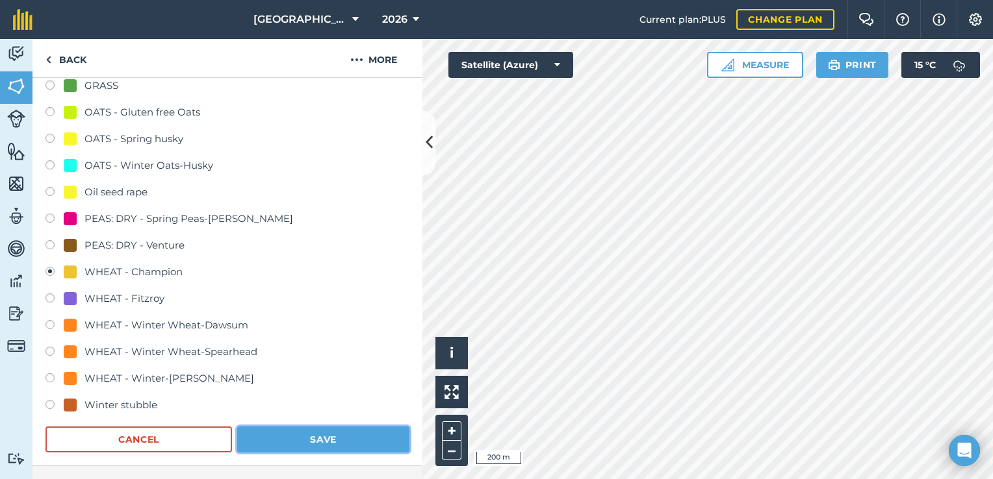
click at [317, 438] on button "Save" at bounding box center [323, 440] width 172 height 26
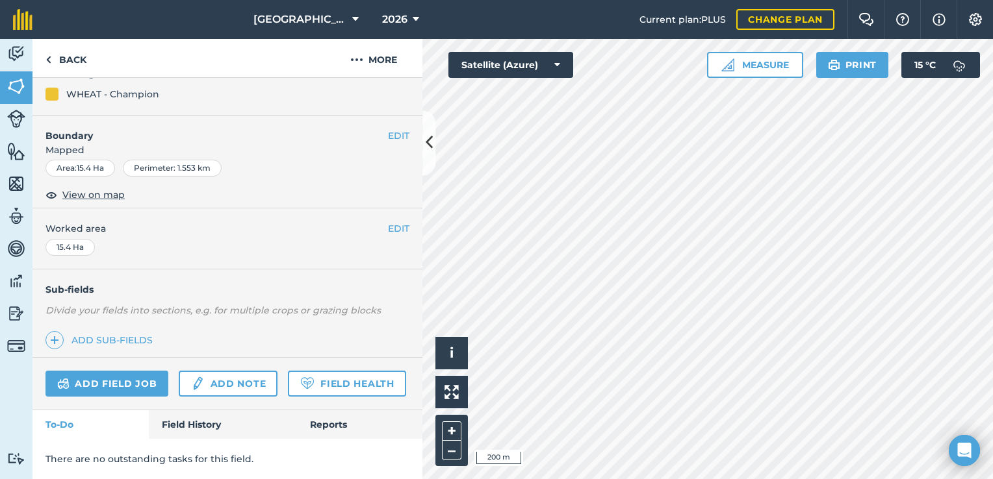
scroll to position [166, 0]
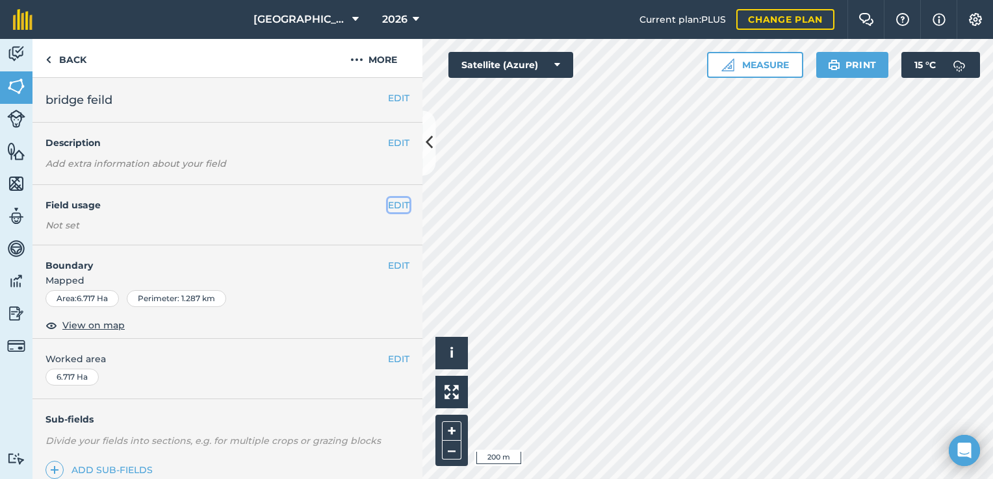
click at [388, 205] on button "EDIT" at bounding box center [398, 205] width 21 height 14
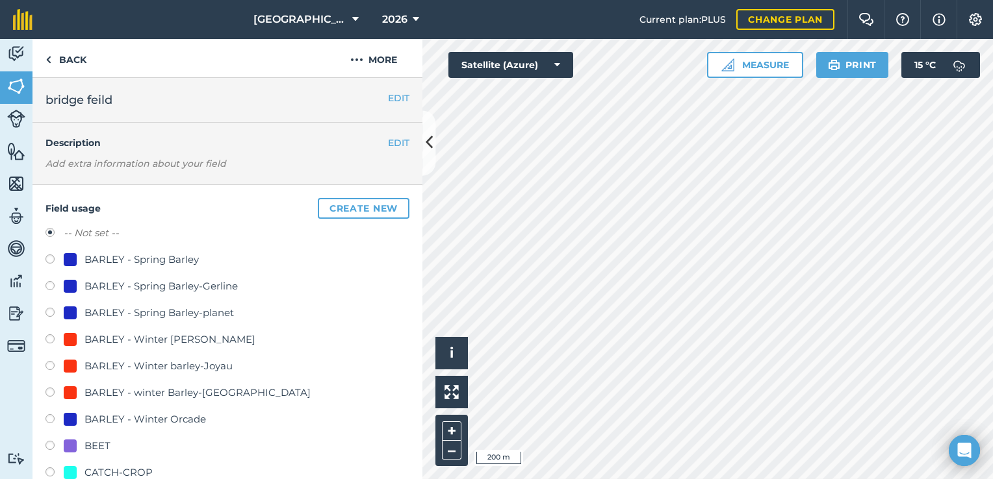
click at [143, 420] on div "BARLEY - Winter Orcade" at bounding box center [144, 420] width 121 height 16
radio input "true"
radio input "false"
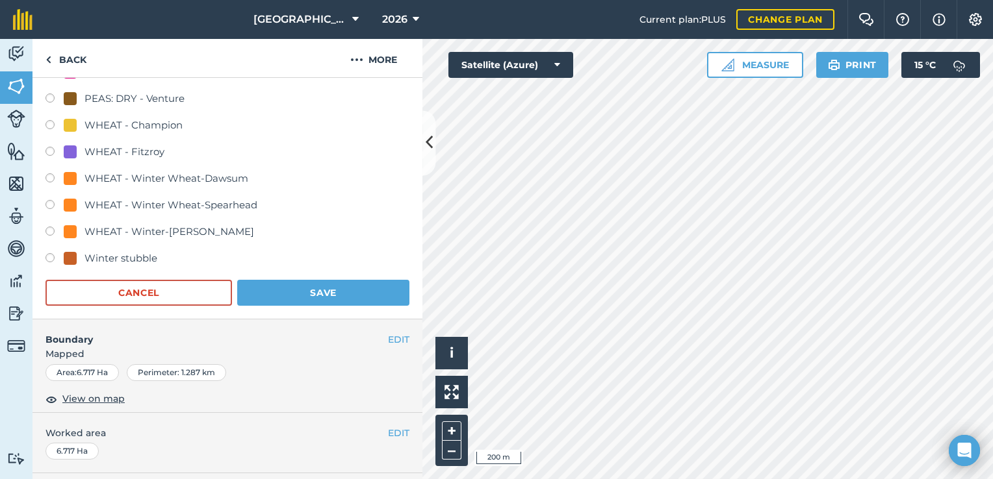
scroll to position [649, 0]
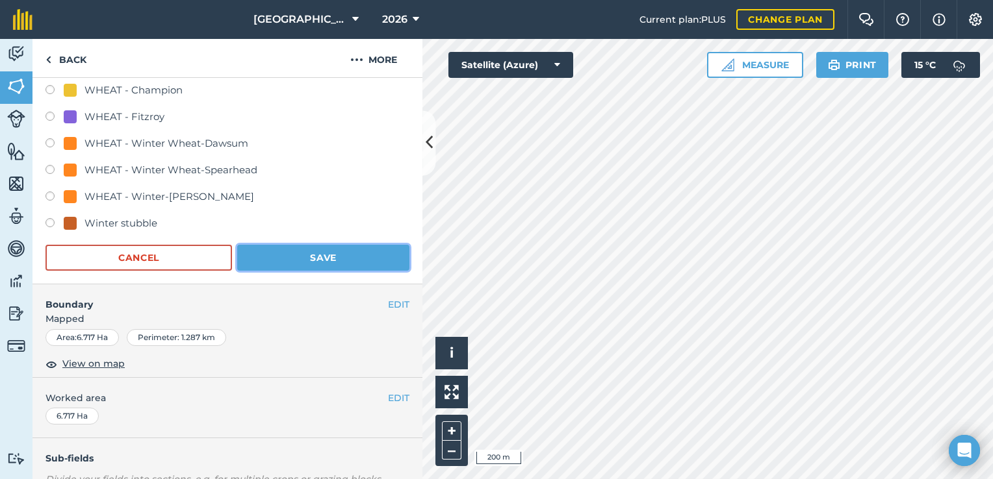
click at [321, 258] on button "Save" at bounding box center [323, 258] width 172 height 26
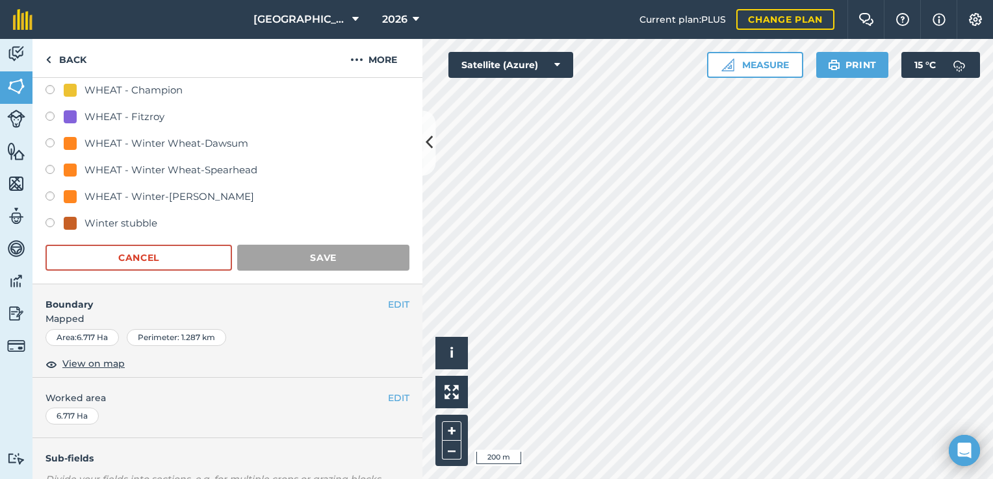
scroll to position [166, 0]
